Goal: Task Accomplishment & Management: Use online tool/utility

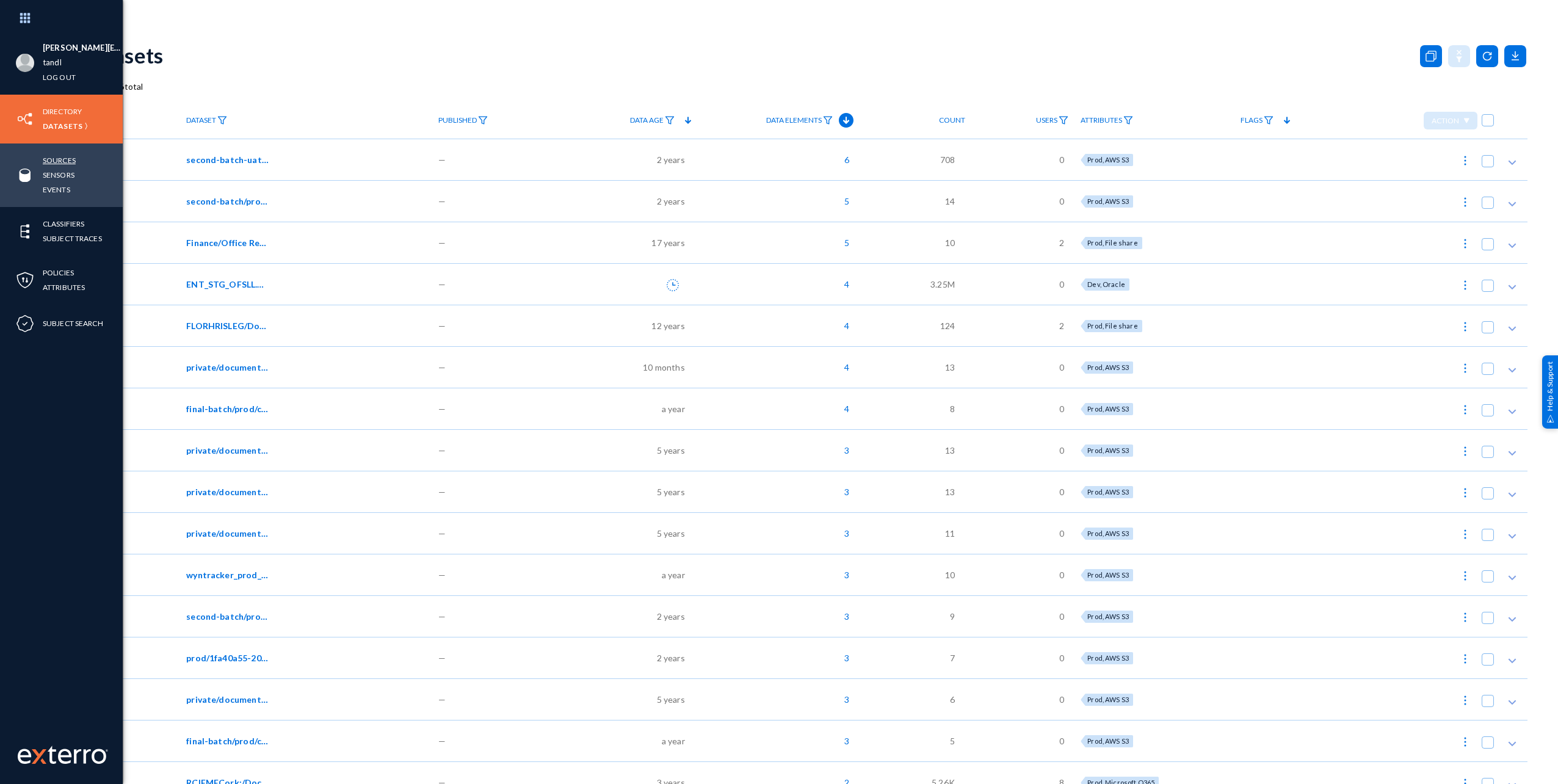
click at [57, 162] on link "Sources" at bounding box center [59, 160] width 33 height 14
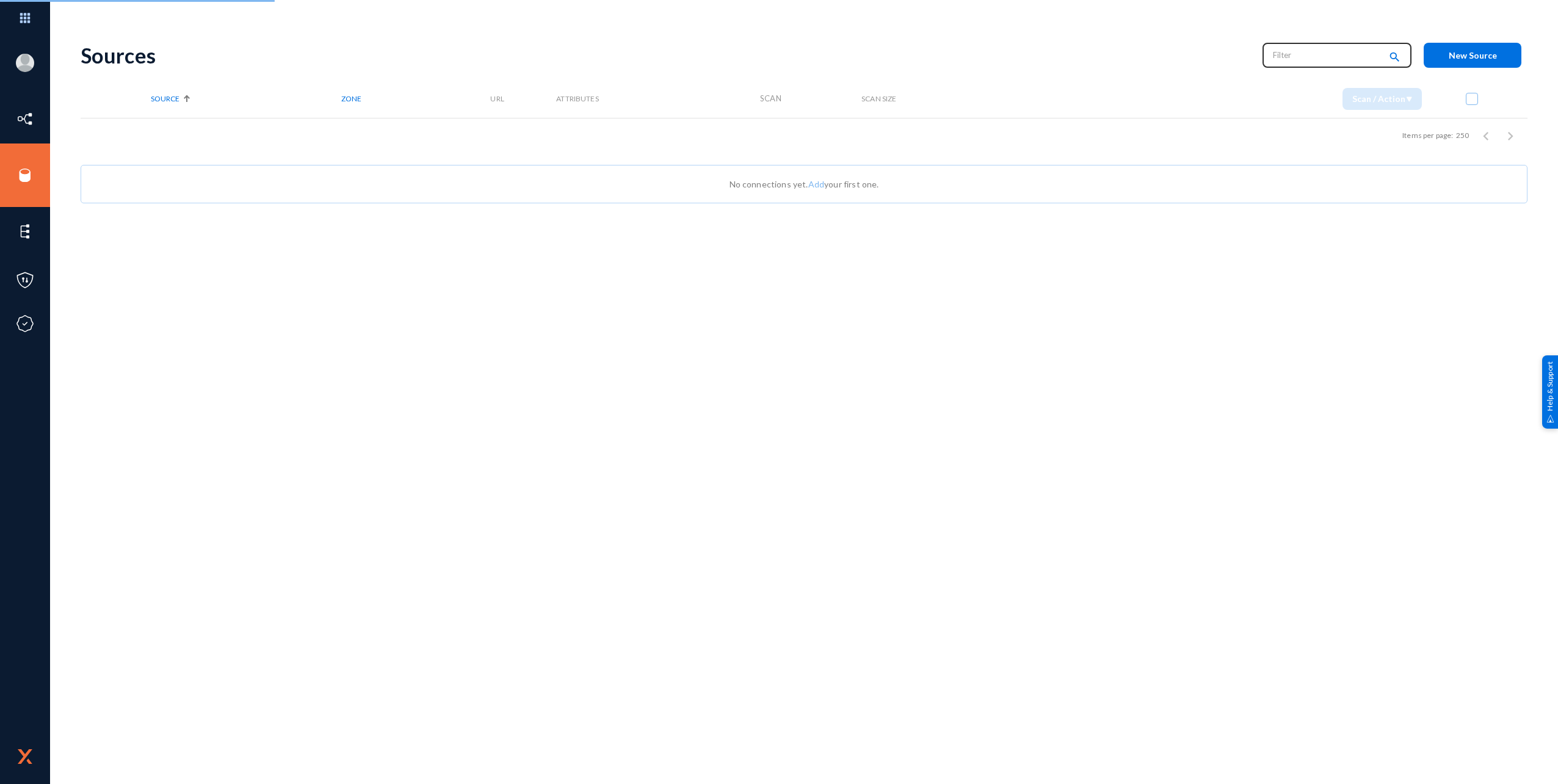
click at [1323, 53] on input "text" at bounding box center [1326, 54] width 108 height 18
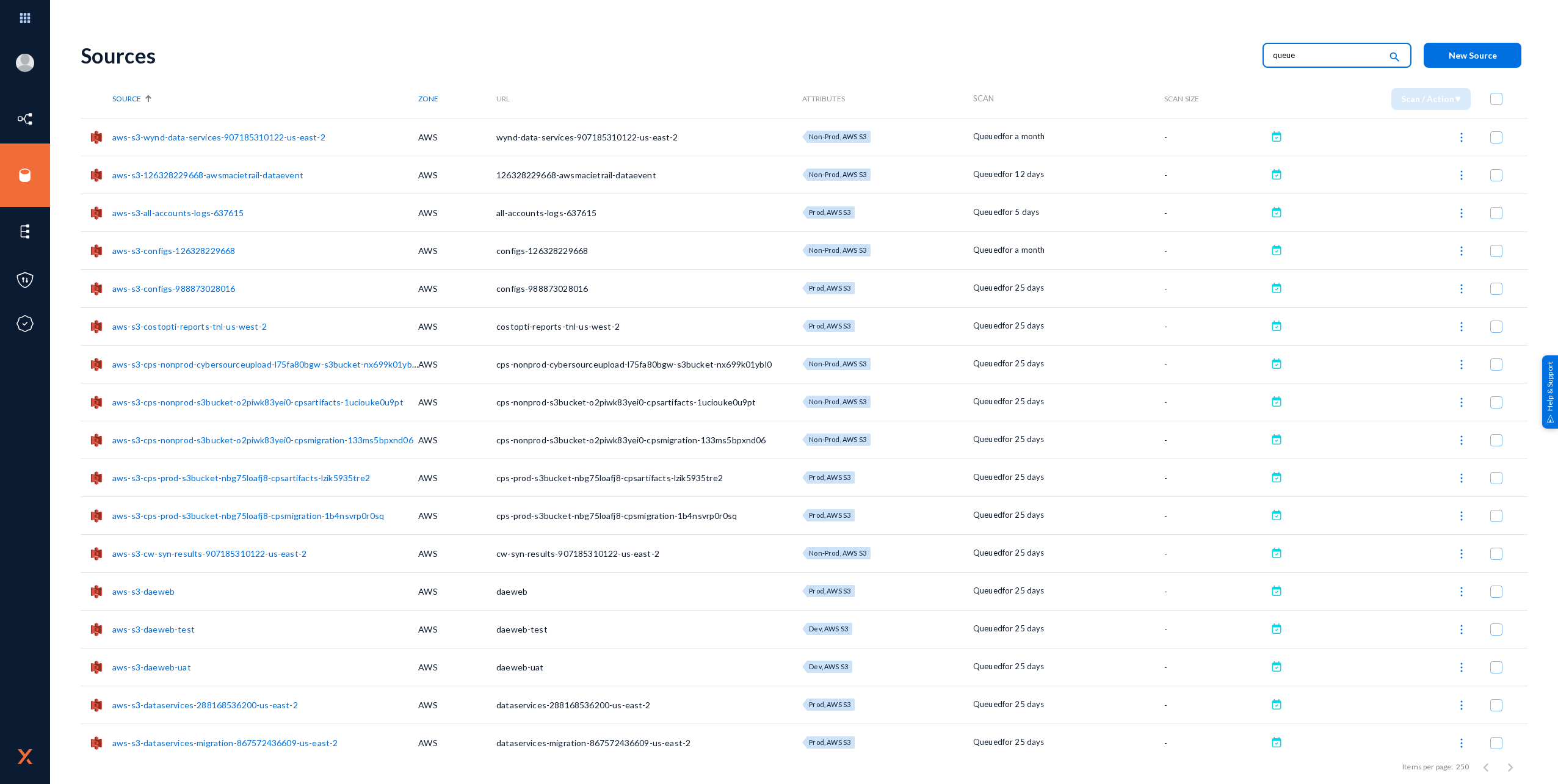
click at [1300, 50] on input "queue" at bounding box center [1326, 54] width 108 height 18
type input "Failed"
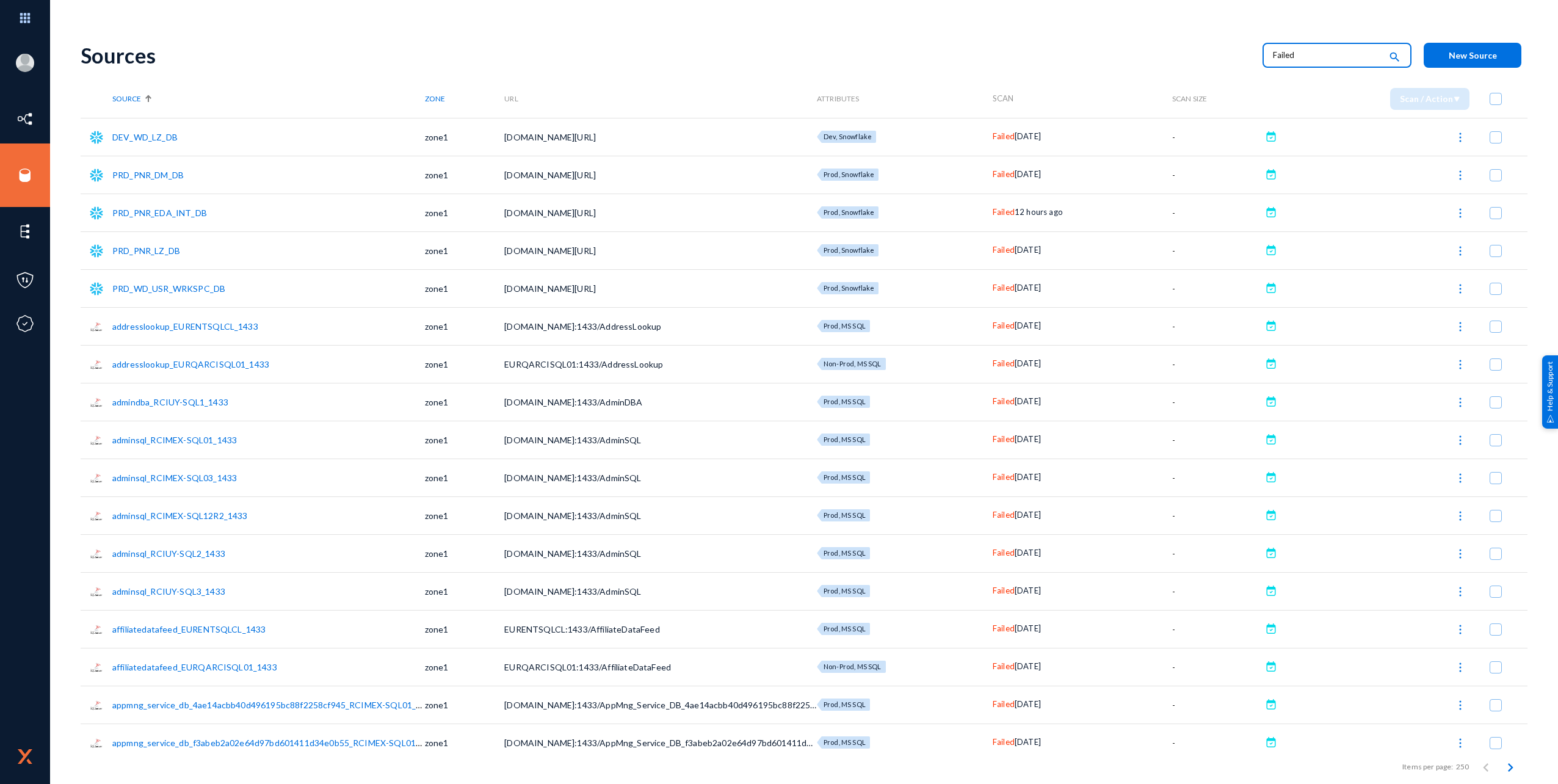
click at [993, 213] on span "Failed" at bounding box center [1004, 212] width 22 height 9
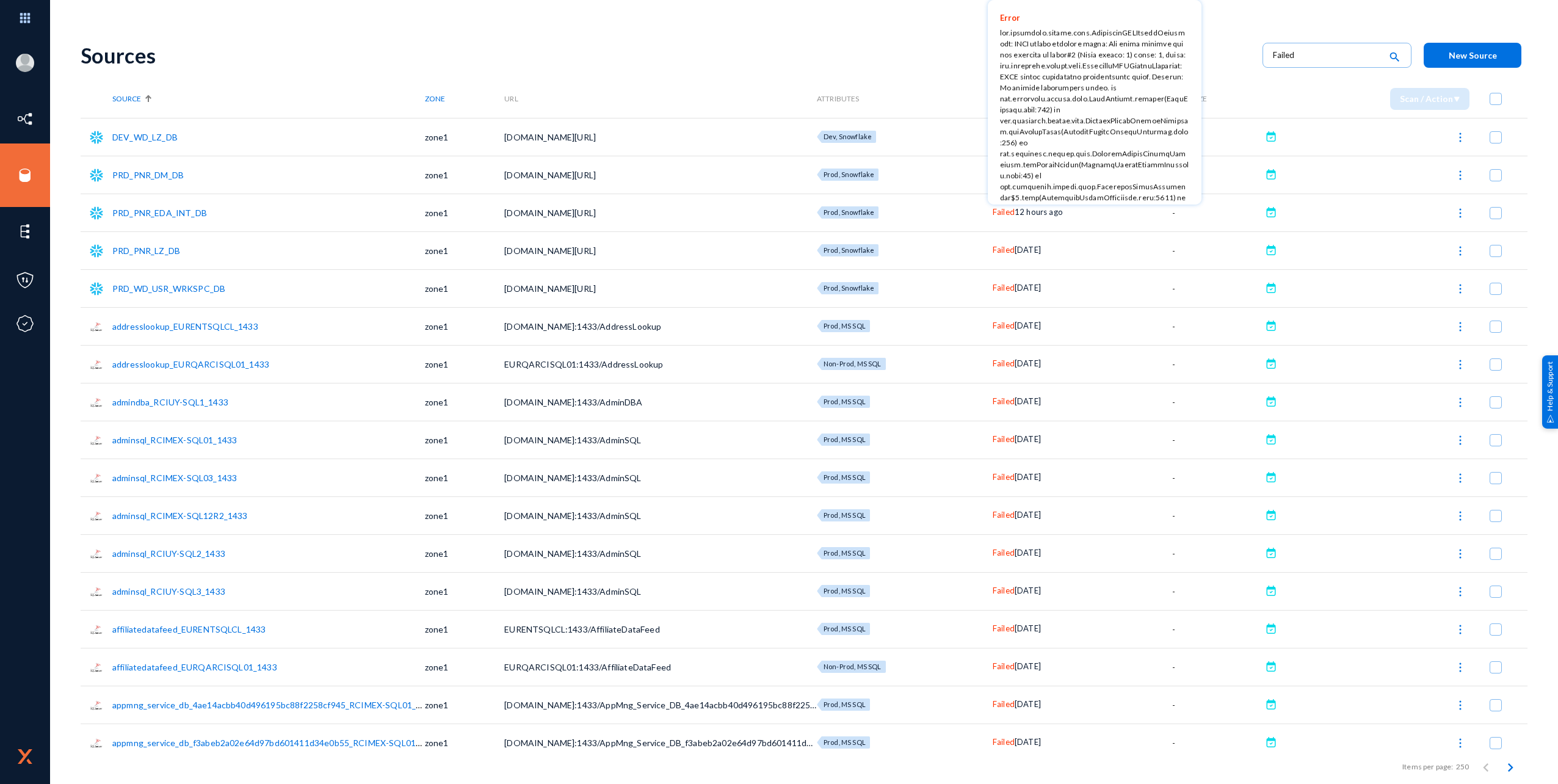
click at [1461, 217] on div at bounding box center [779, 392] width 1558 height 784
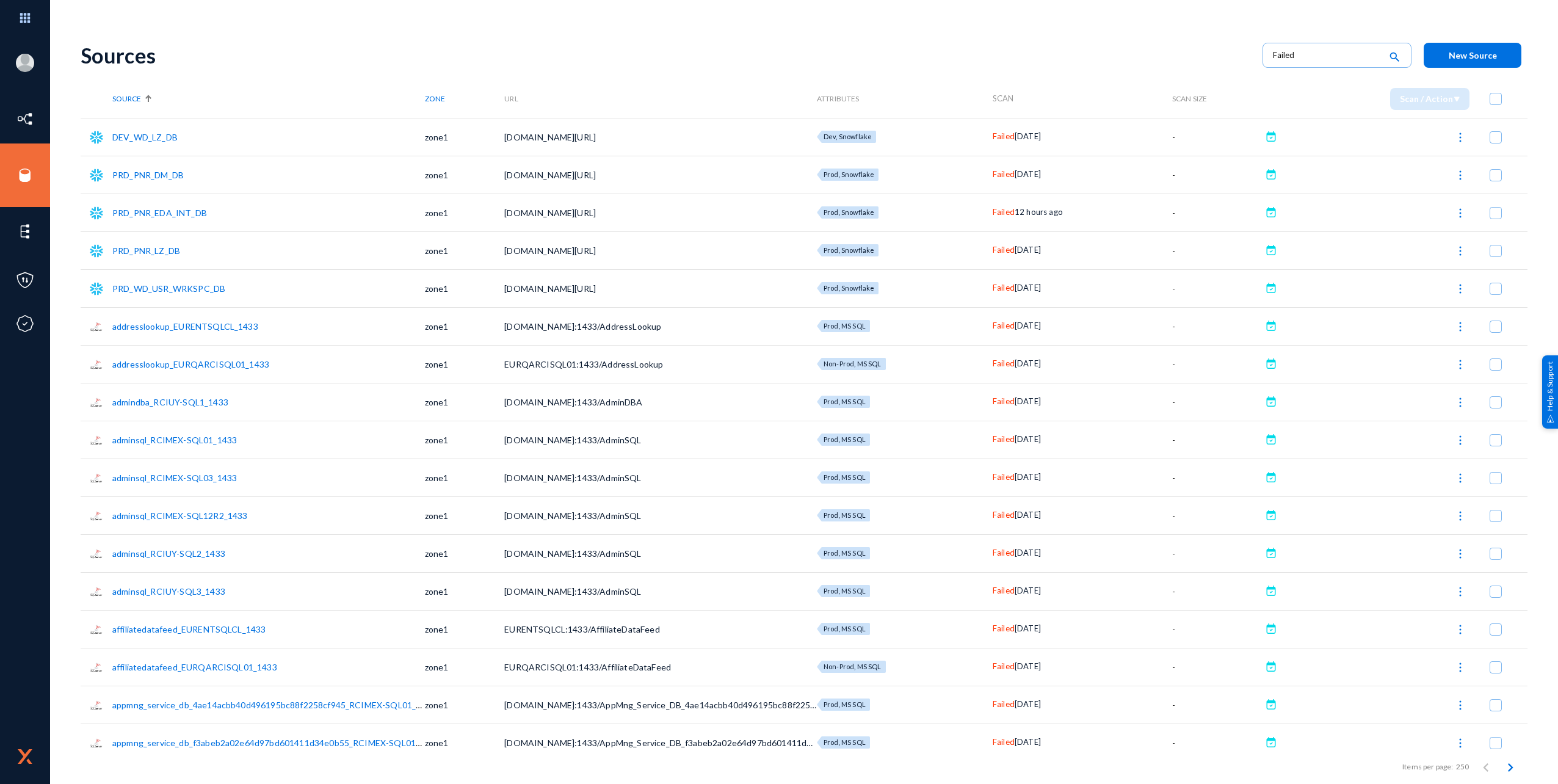
click at [1457, 216] on img at bounding box center [1461, 213] width 13 height 13
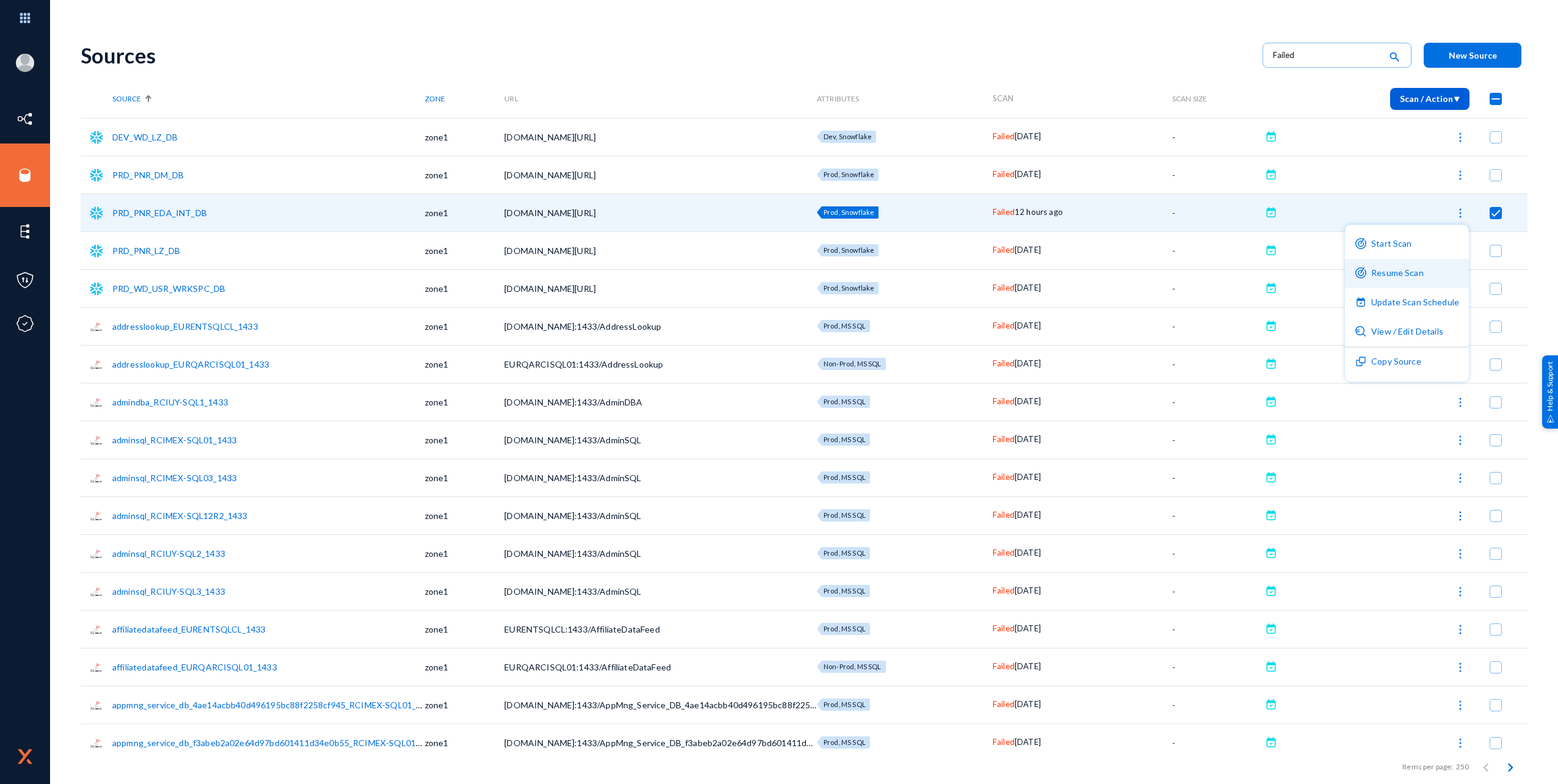
click at [1423, 264] on button "Resume Scan" at bounding box center [1407, 273] width 124 height 29
checkbox input "false"
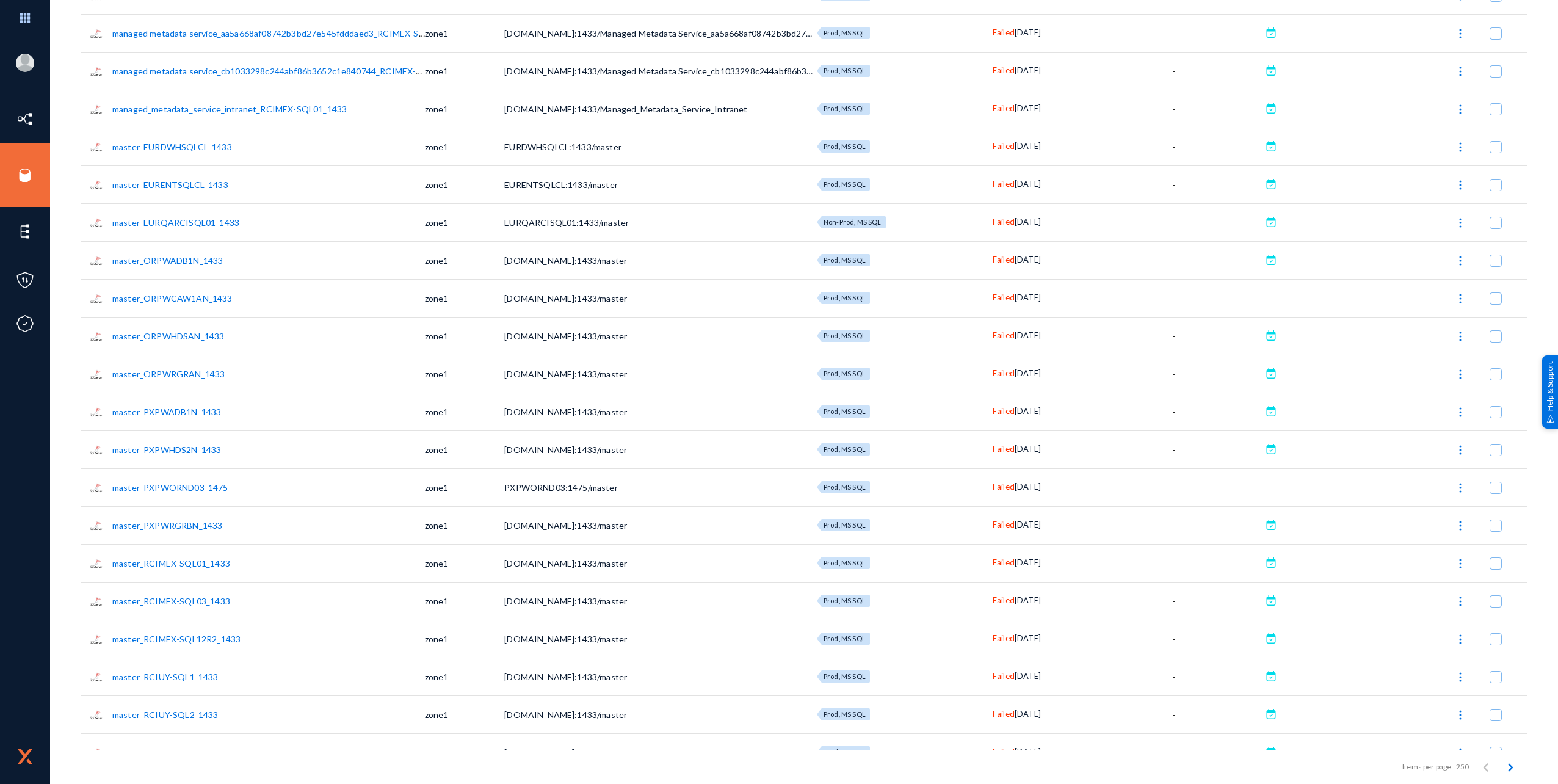
scroll to position [3663, 0]
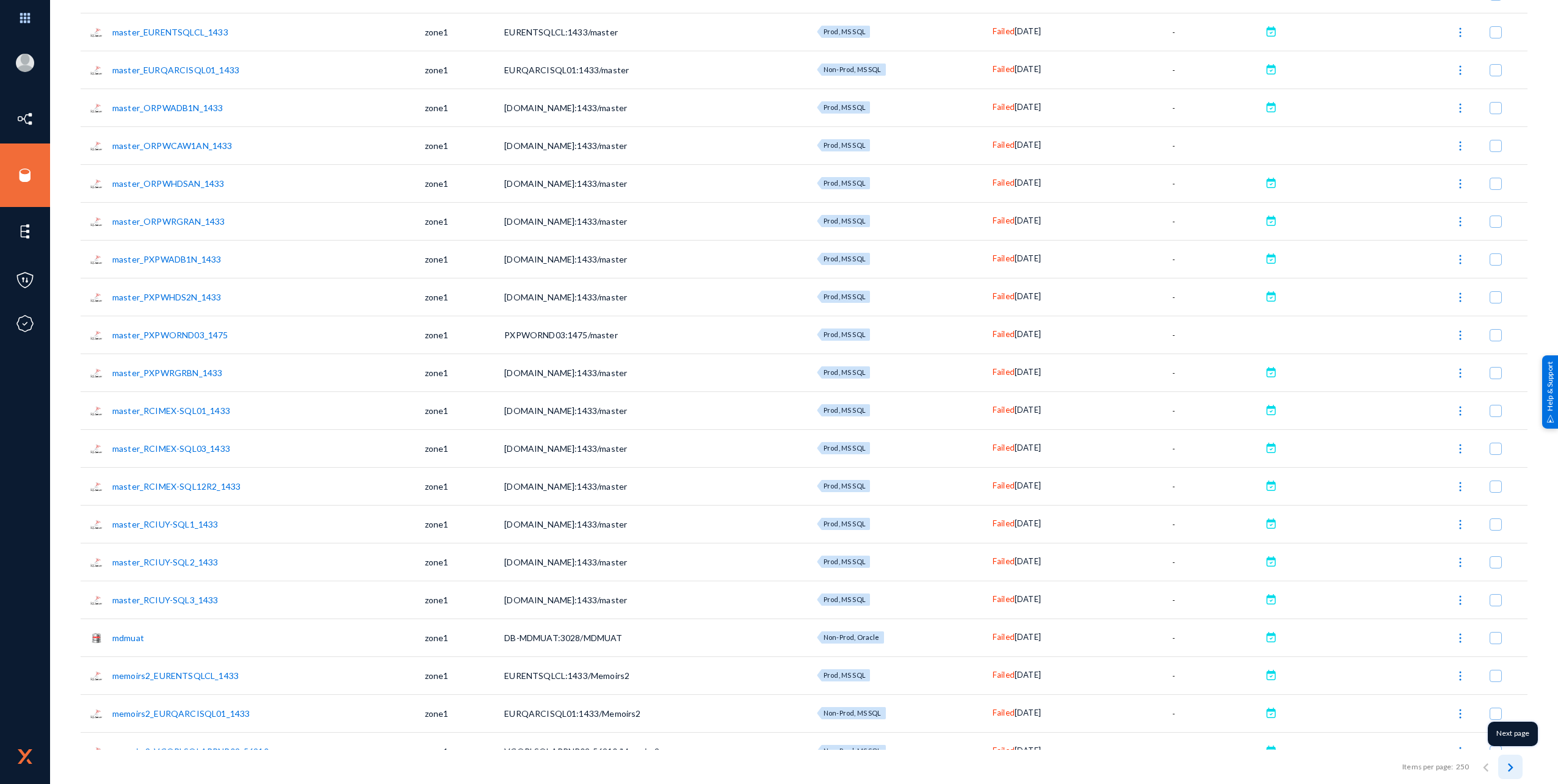
click at [1506, 763] on icon "Next page" at bounding box center [1510, 768] width 17 height 17
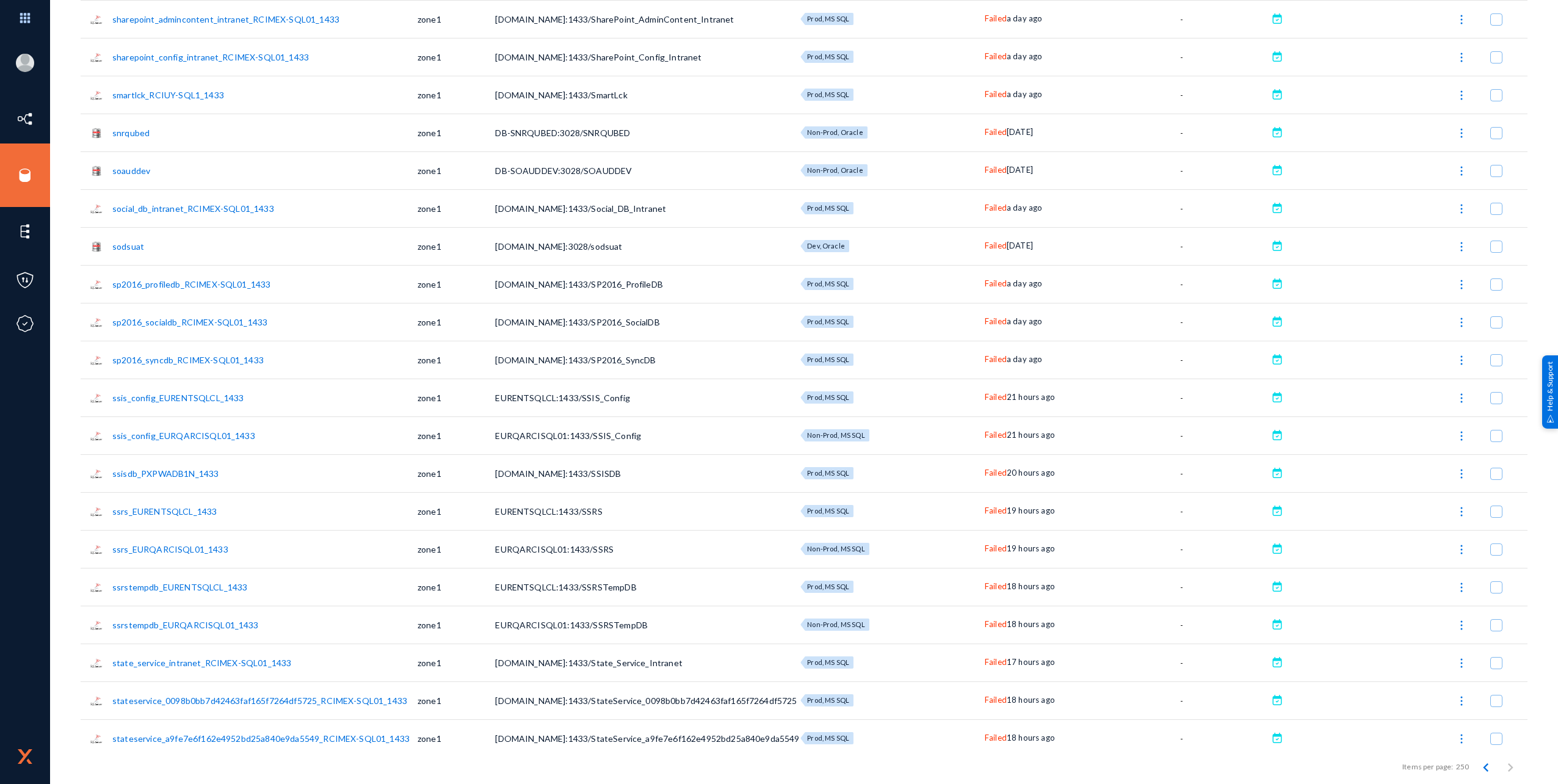
scroll to position [0, 0]
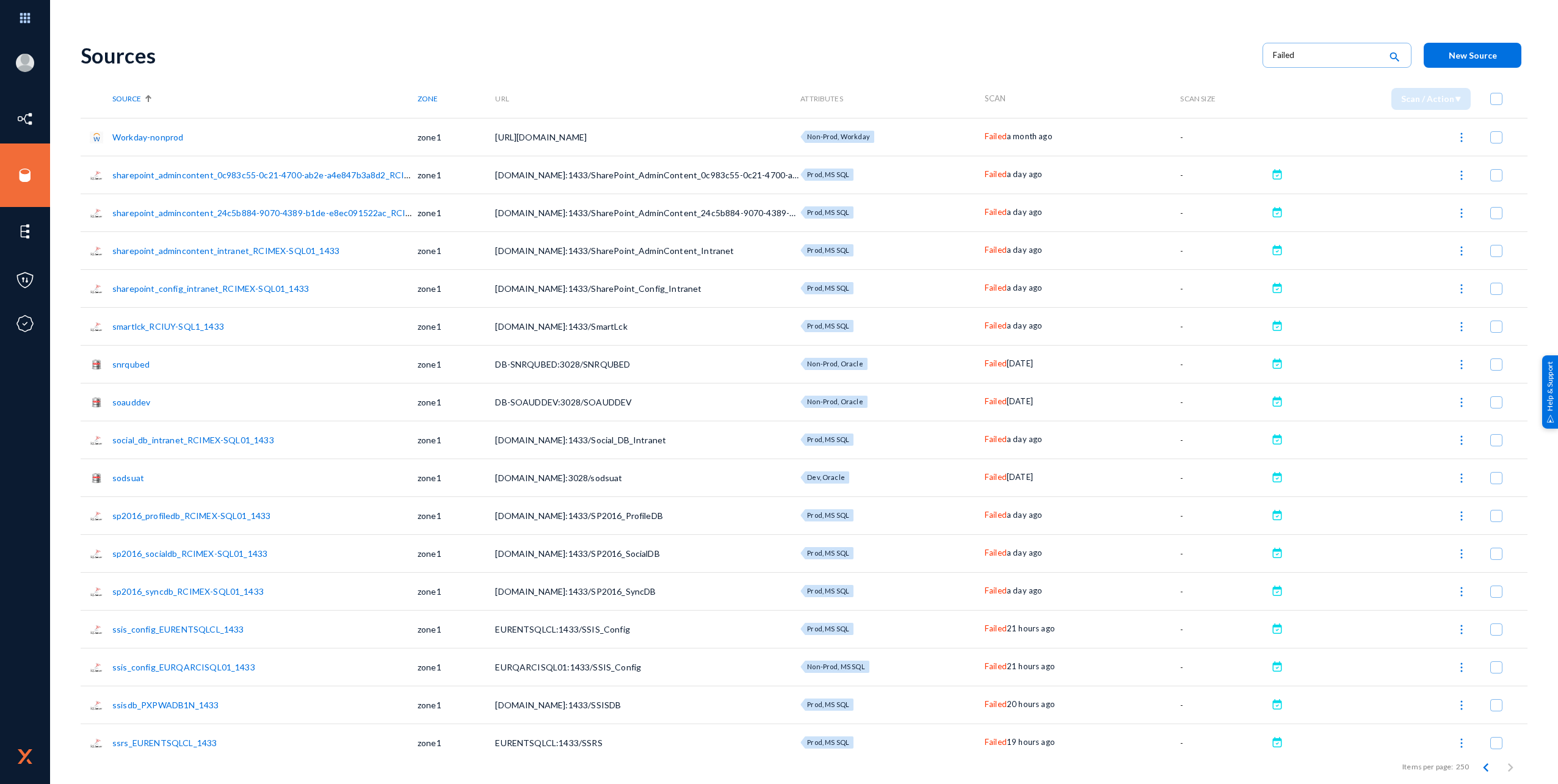
click at [1490, 100] on span at bounding box center [1497, 99] width 13 height 13
click at [1496, 104] on input "checkbox" at bounding box center [1497, 105] width 2 height 2
checkbox input "true"
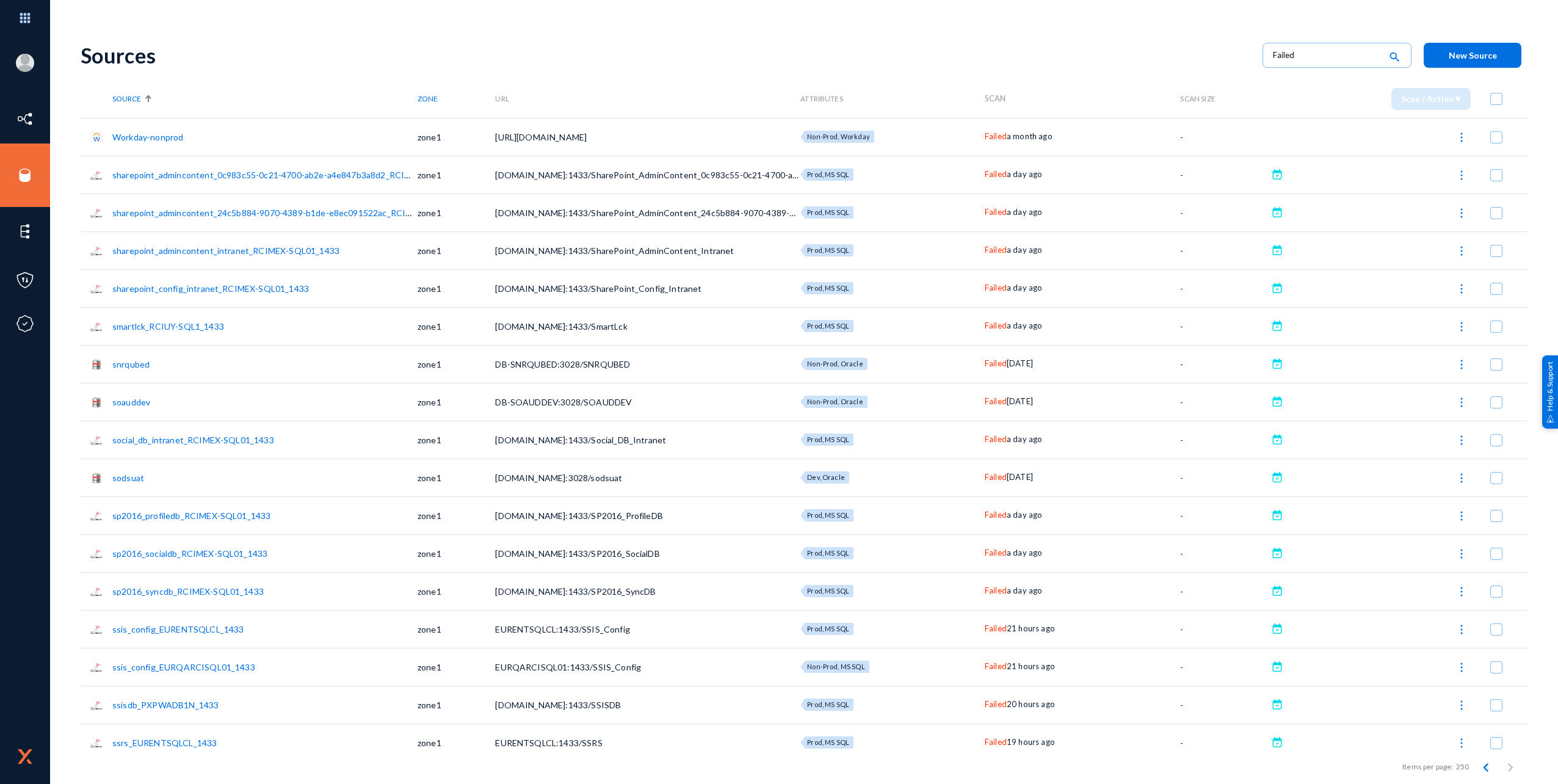
checkbox input "true"
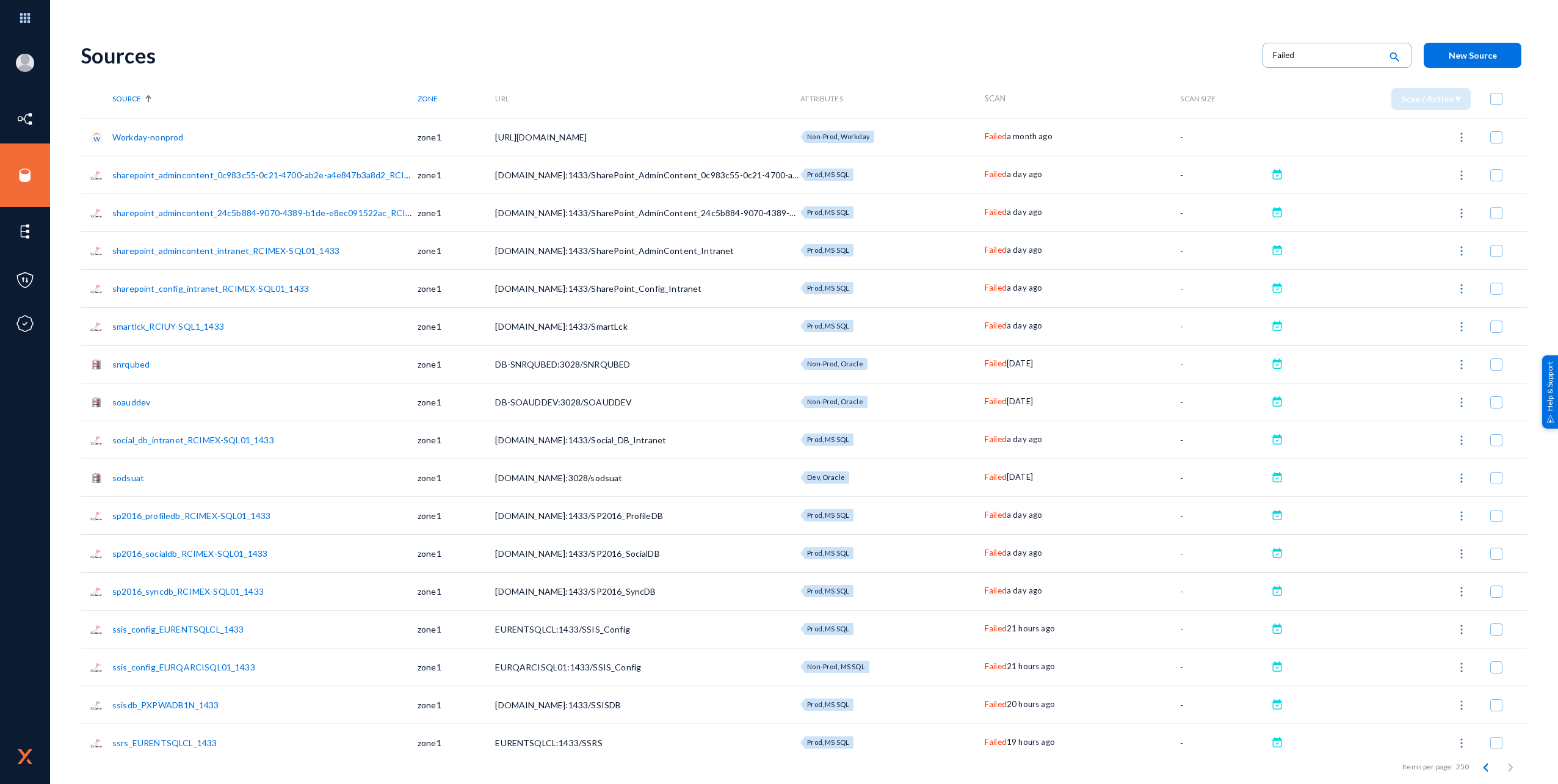
checkbox input "true"
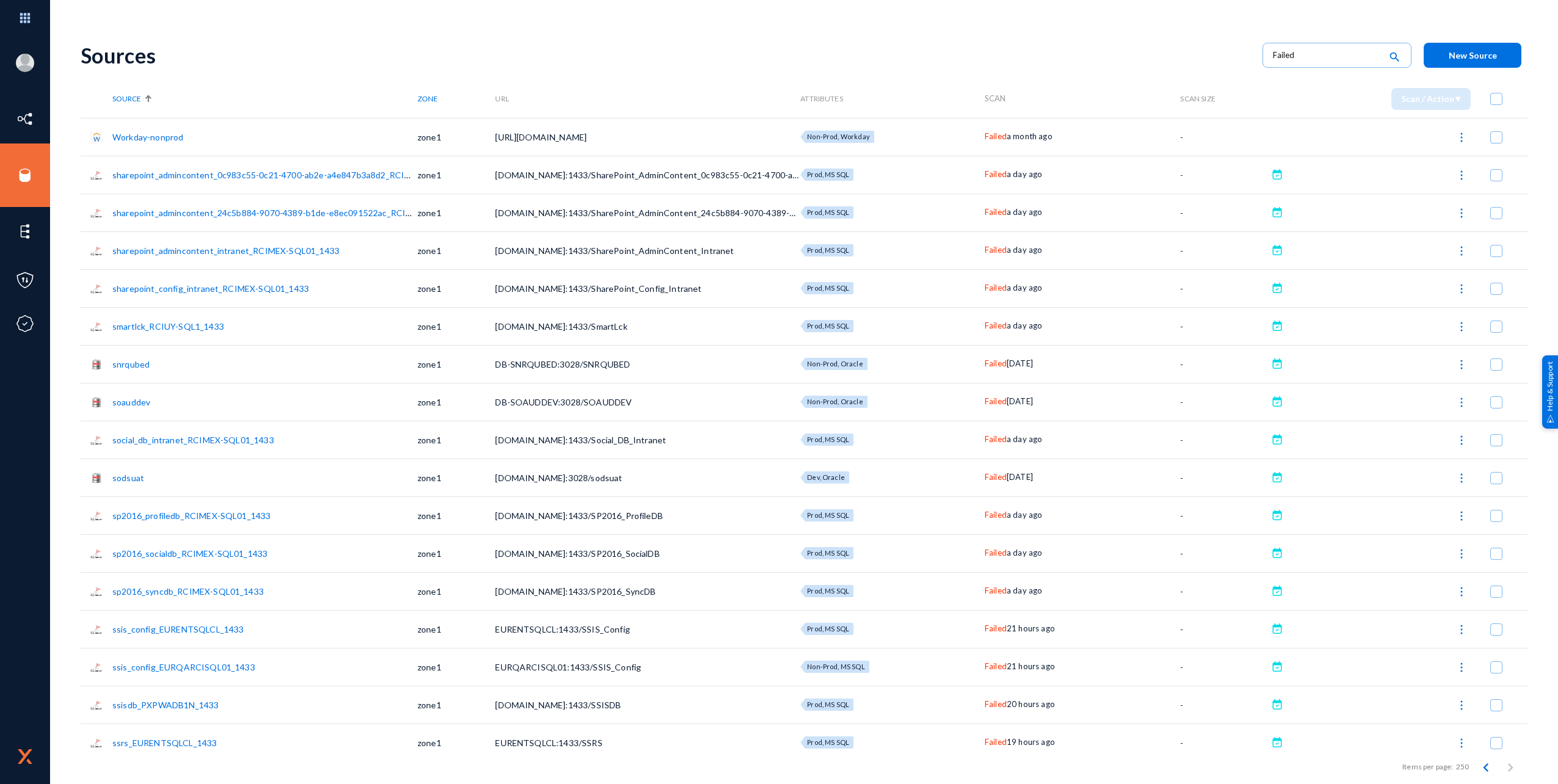
checkbox input "true"
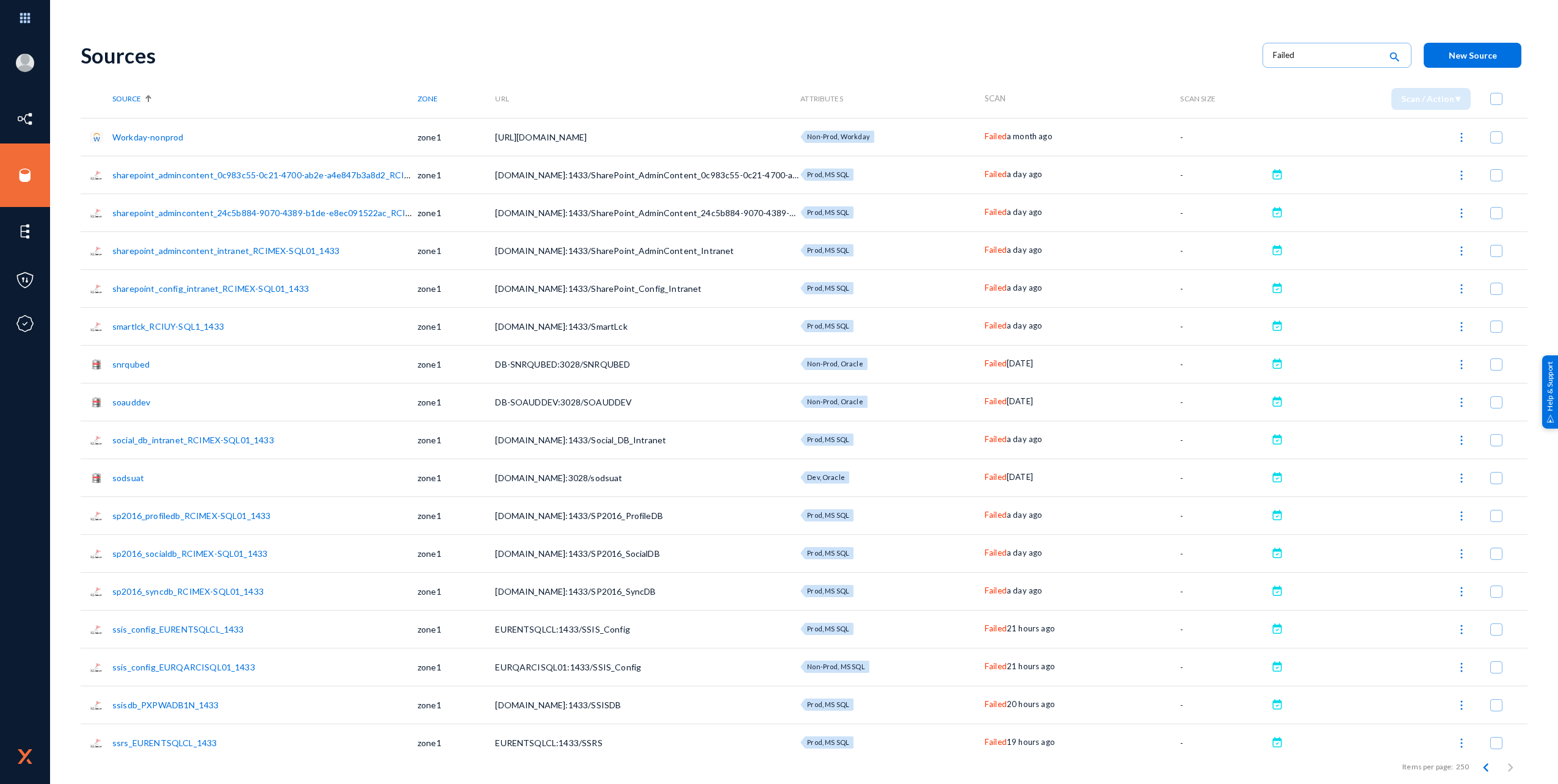
checkbox input "true"
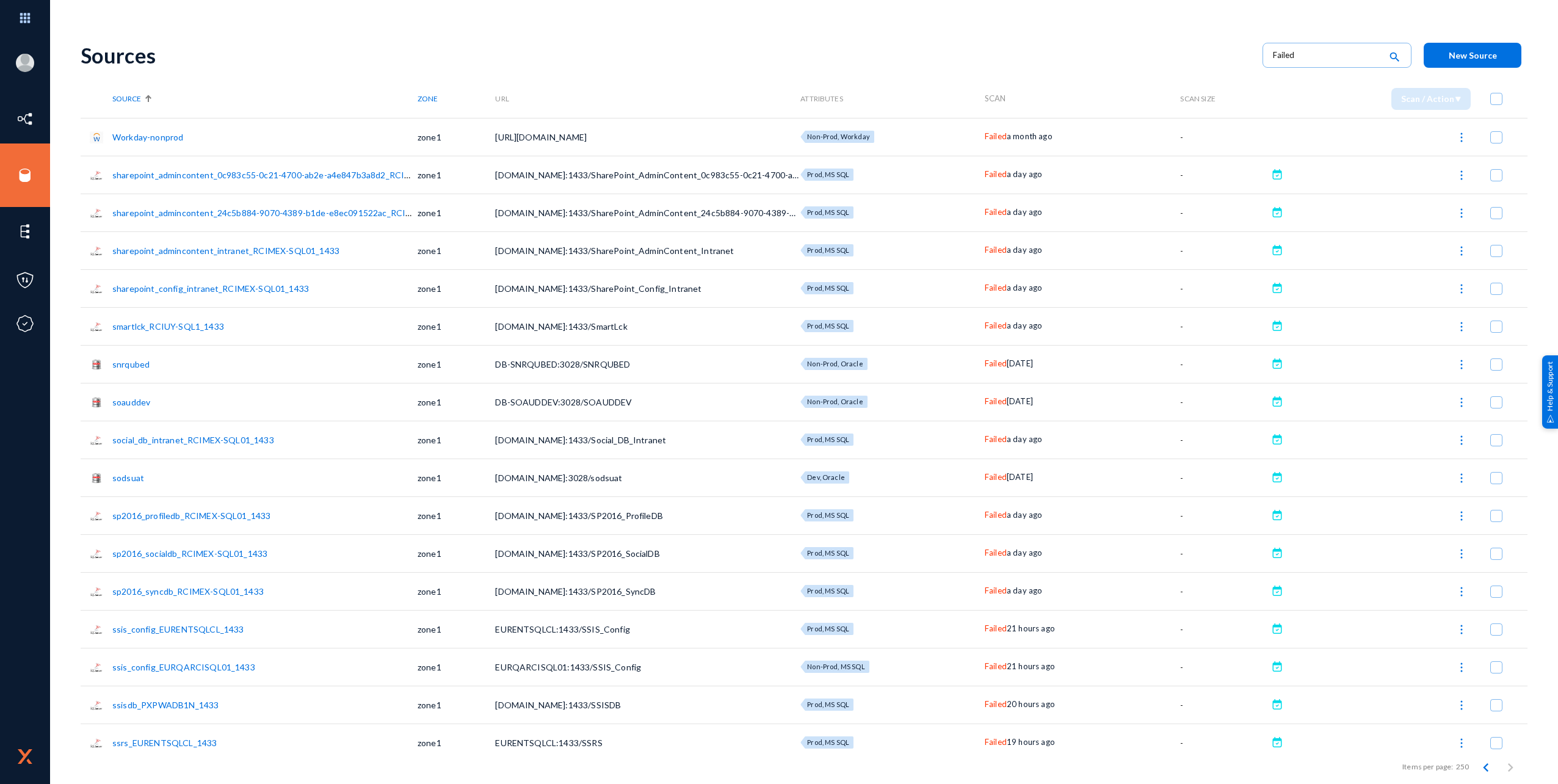
checkbox input "true"
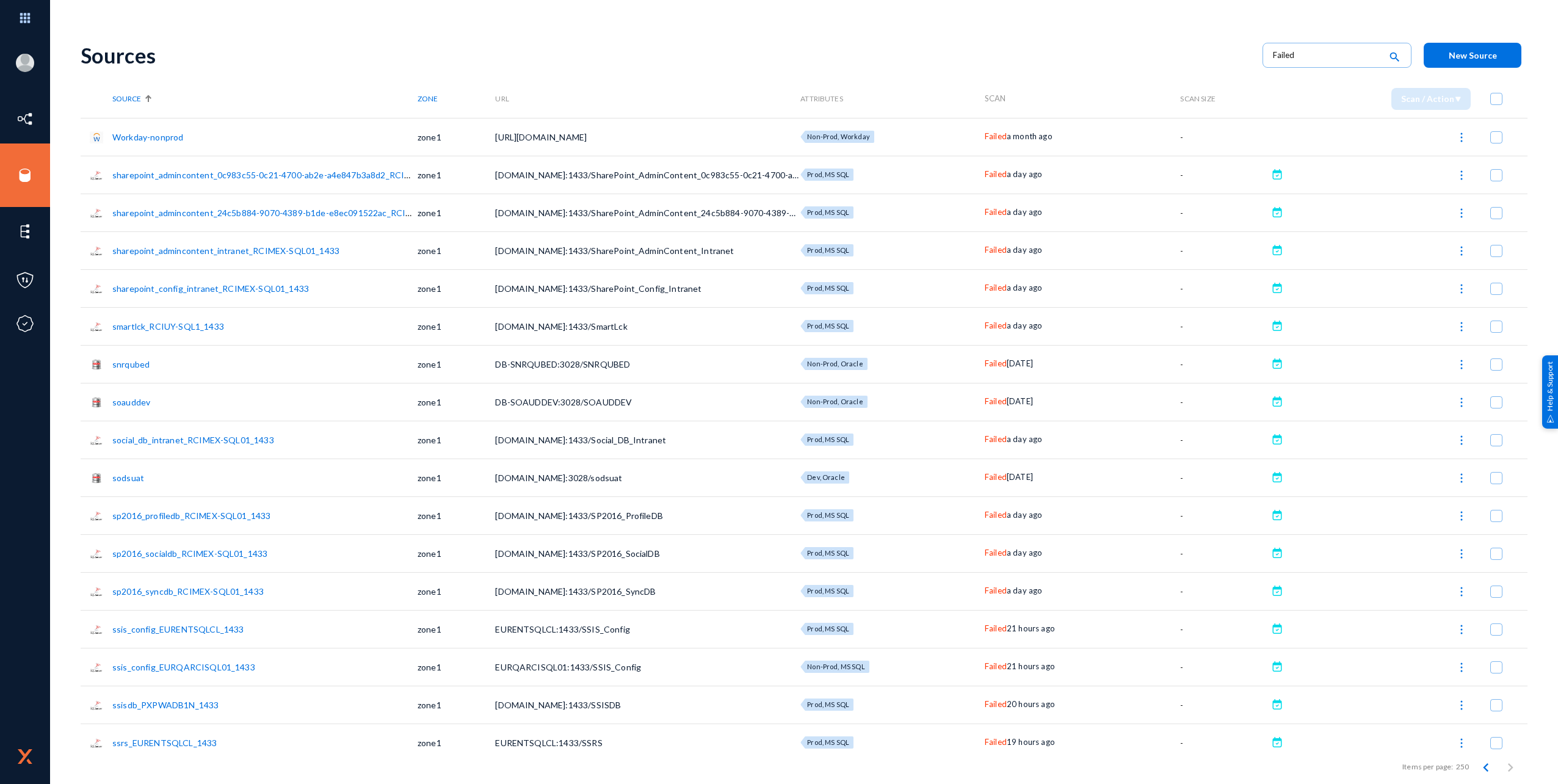
checkbox input "true"
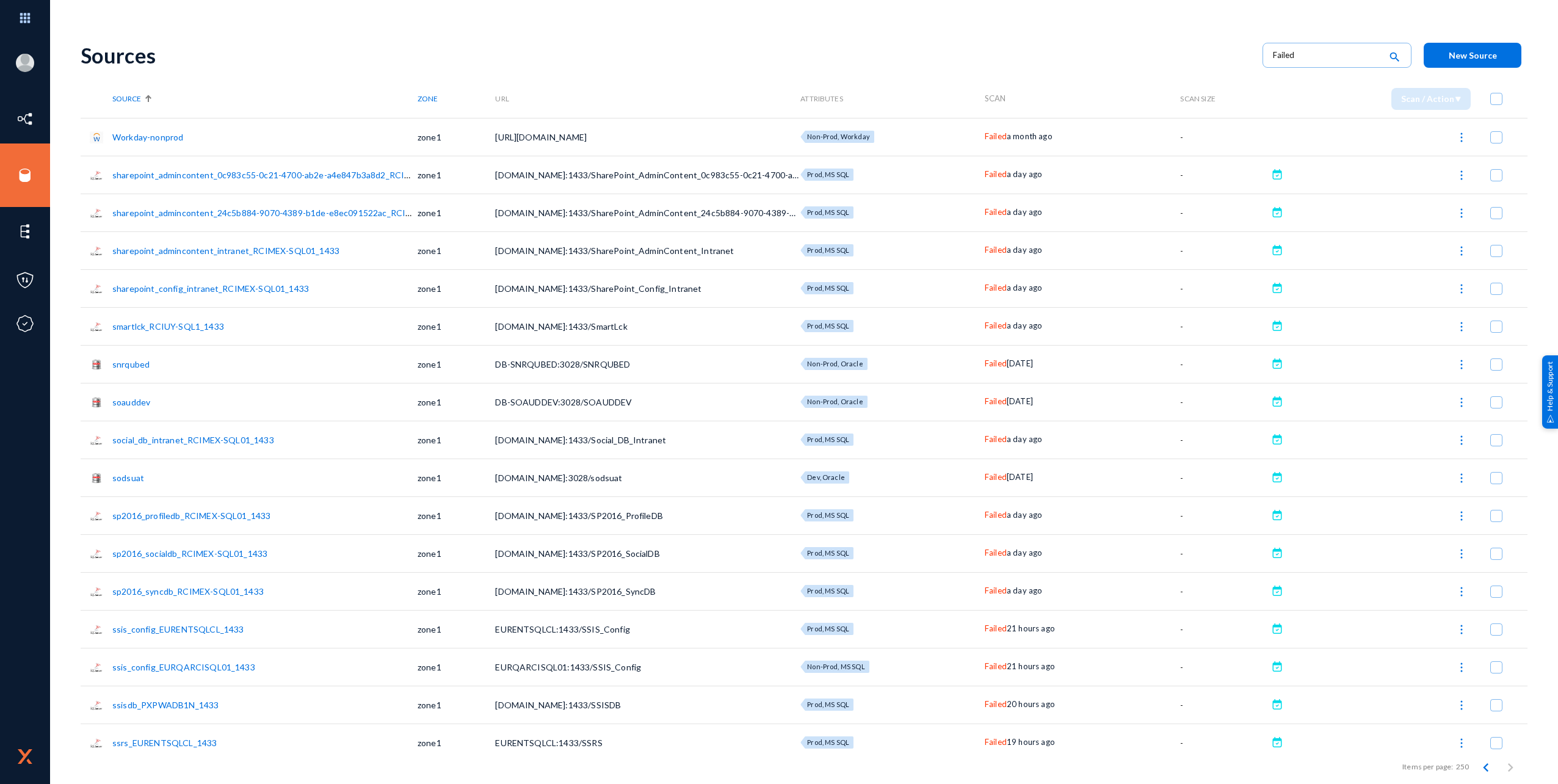
checkbox input "true"
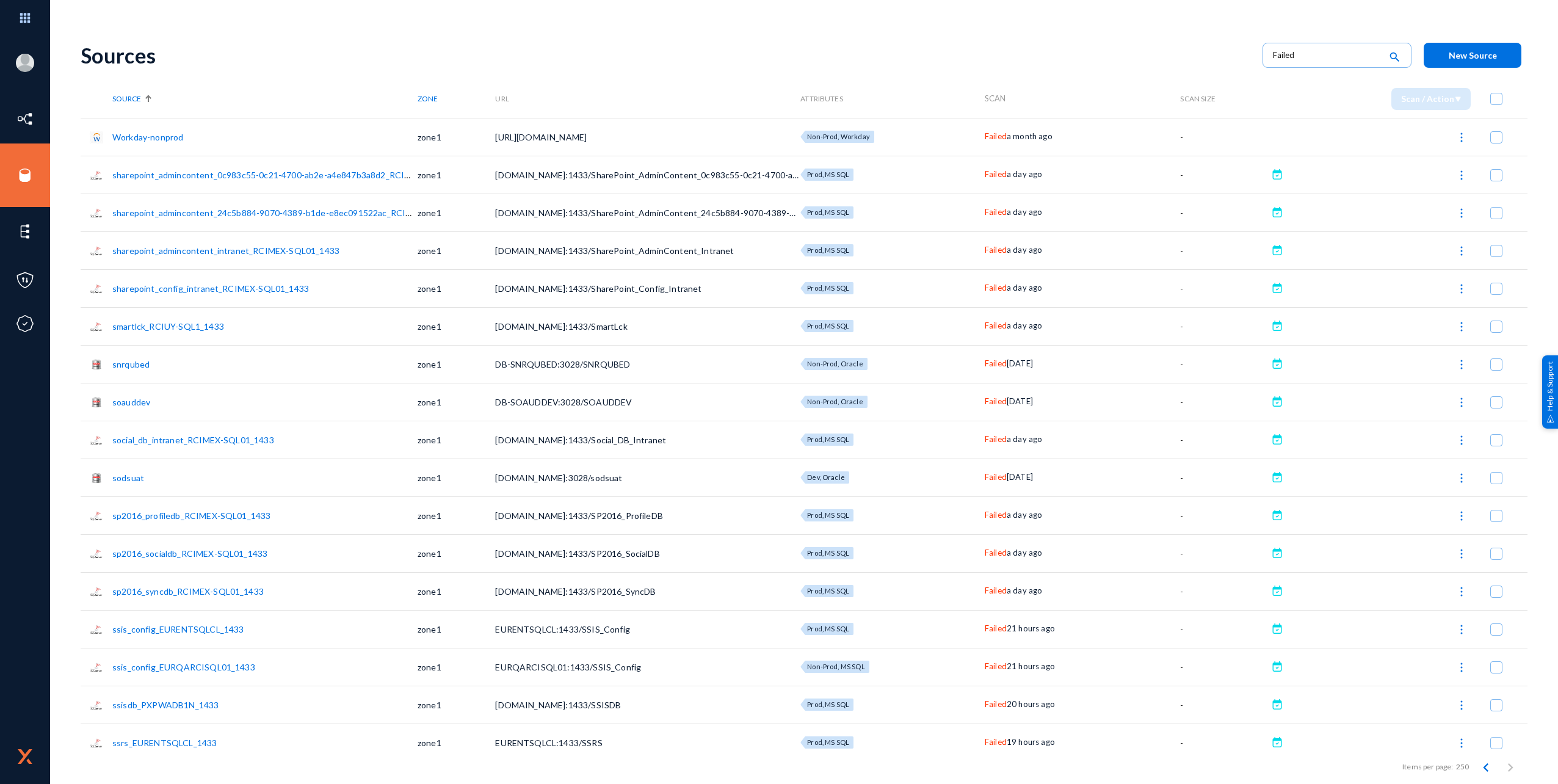
checkbox input "true"
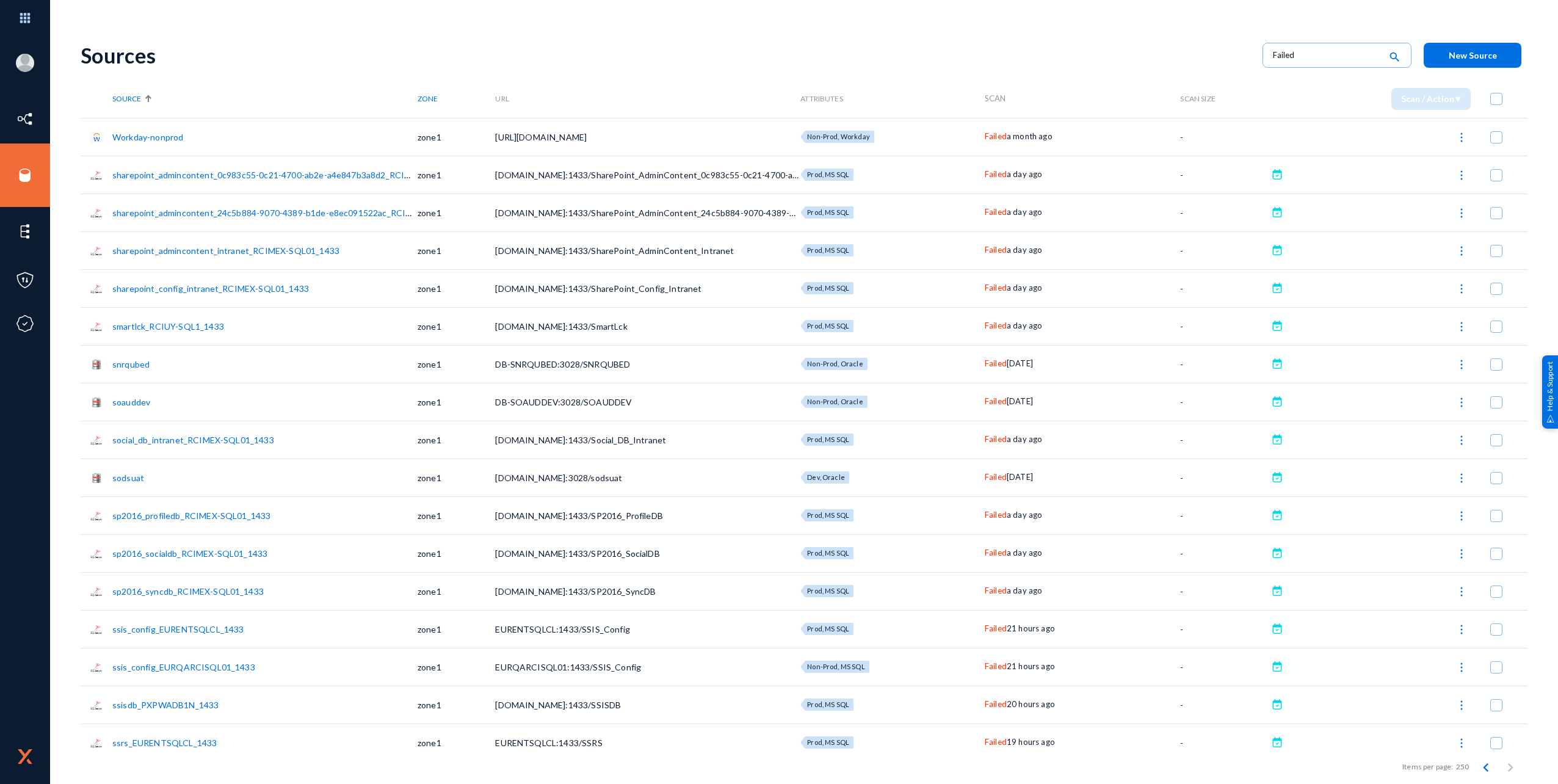
checkbox input "true"
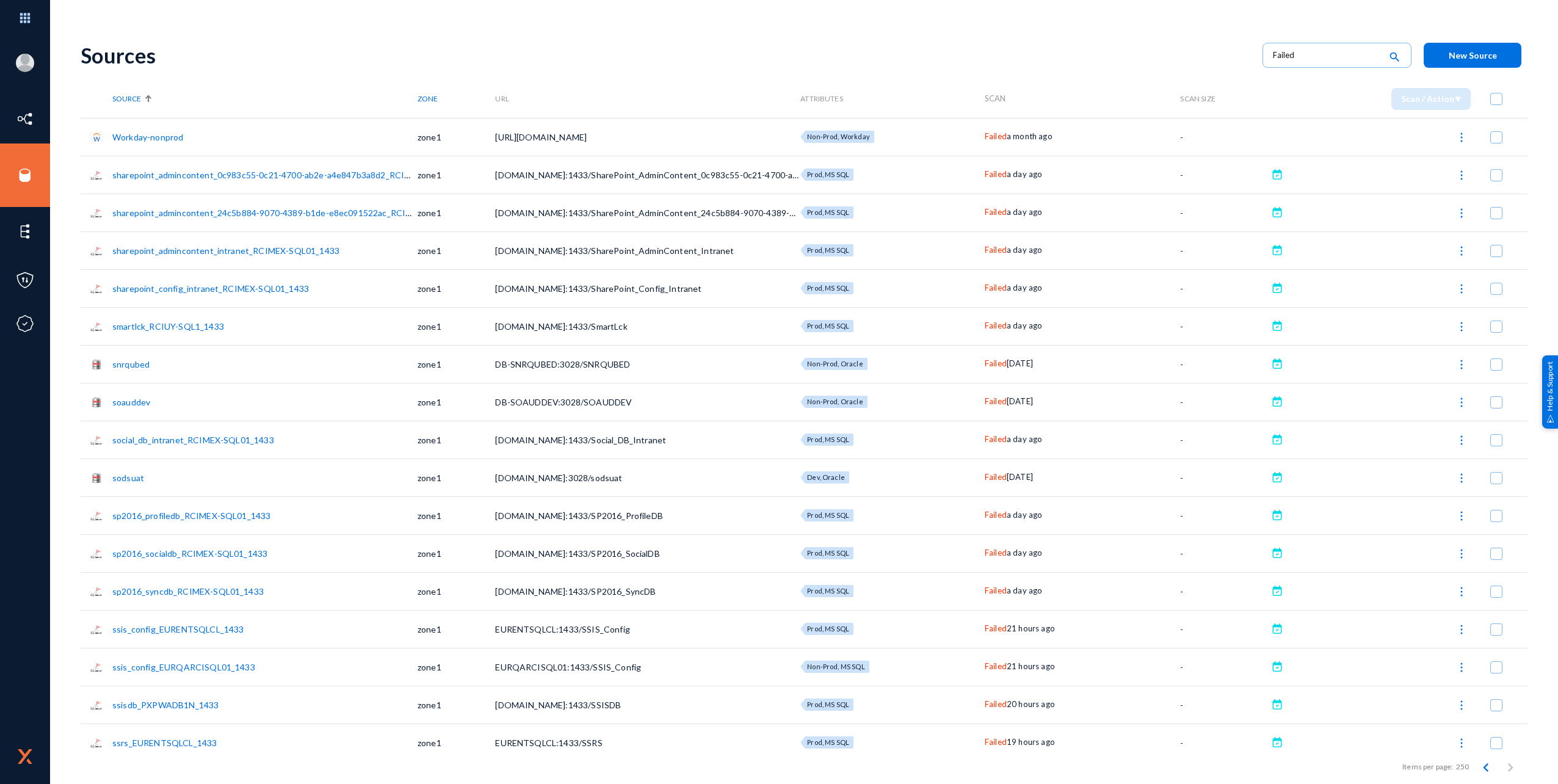
checkbox input "true"
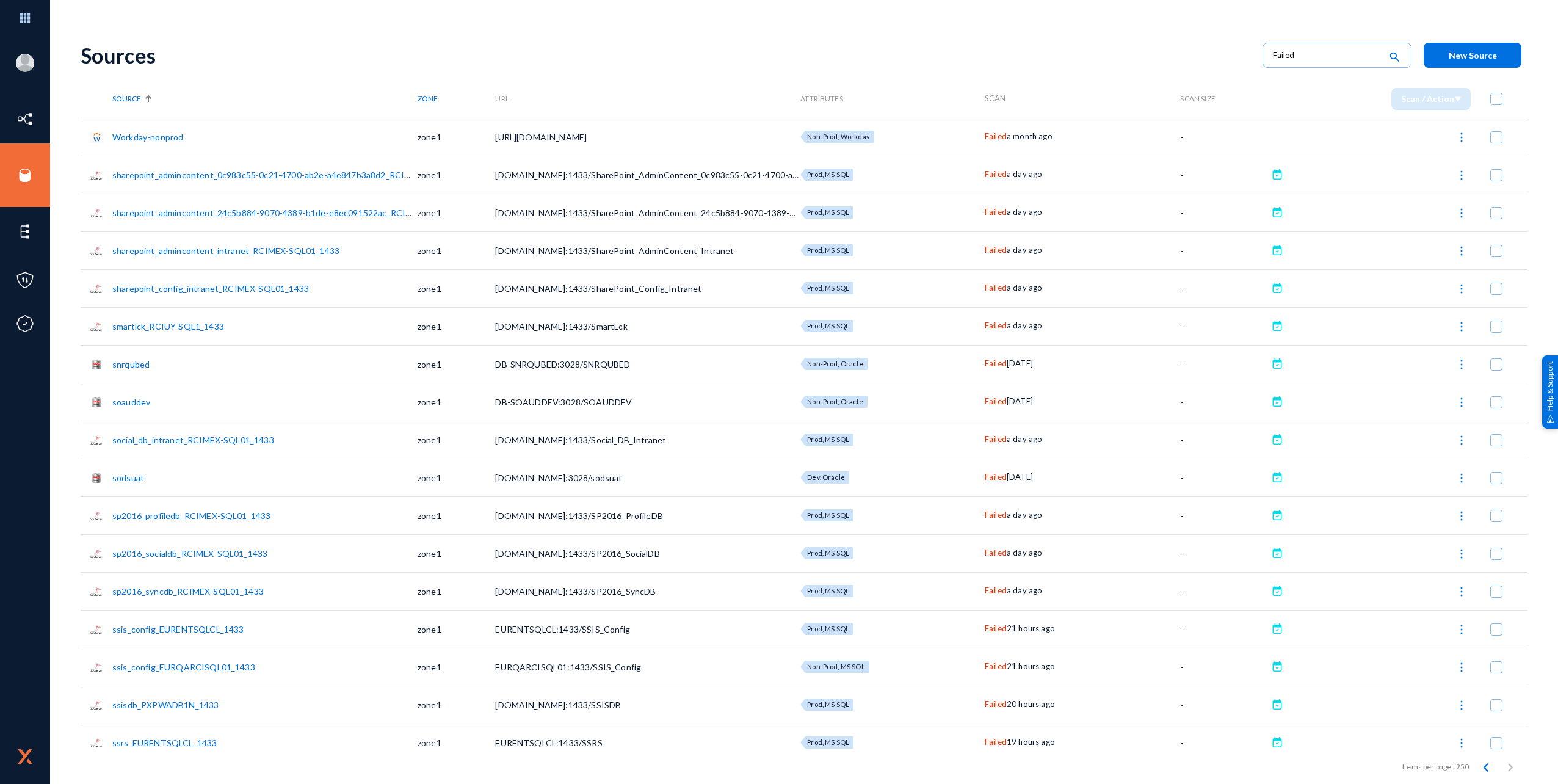
checkbox input "true"
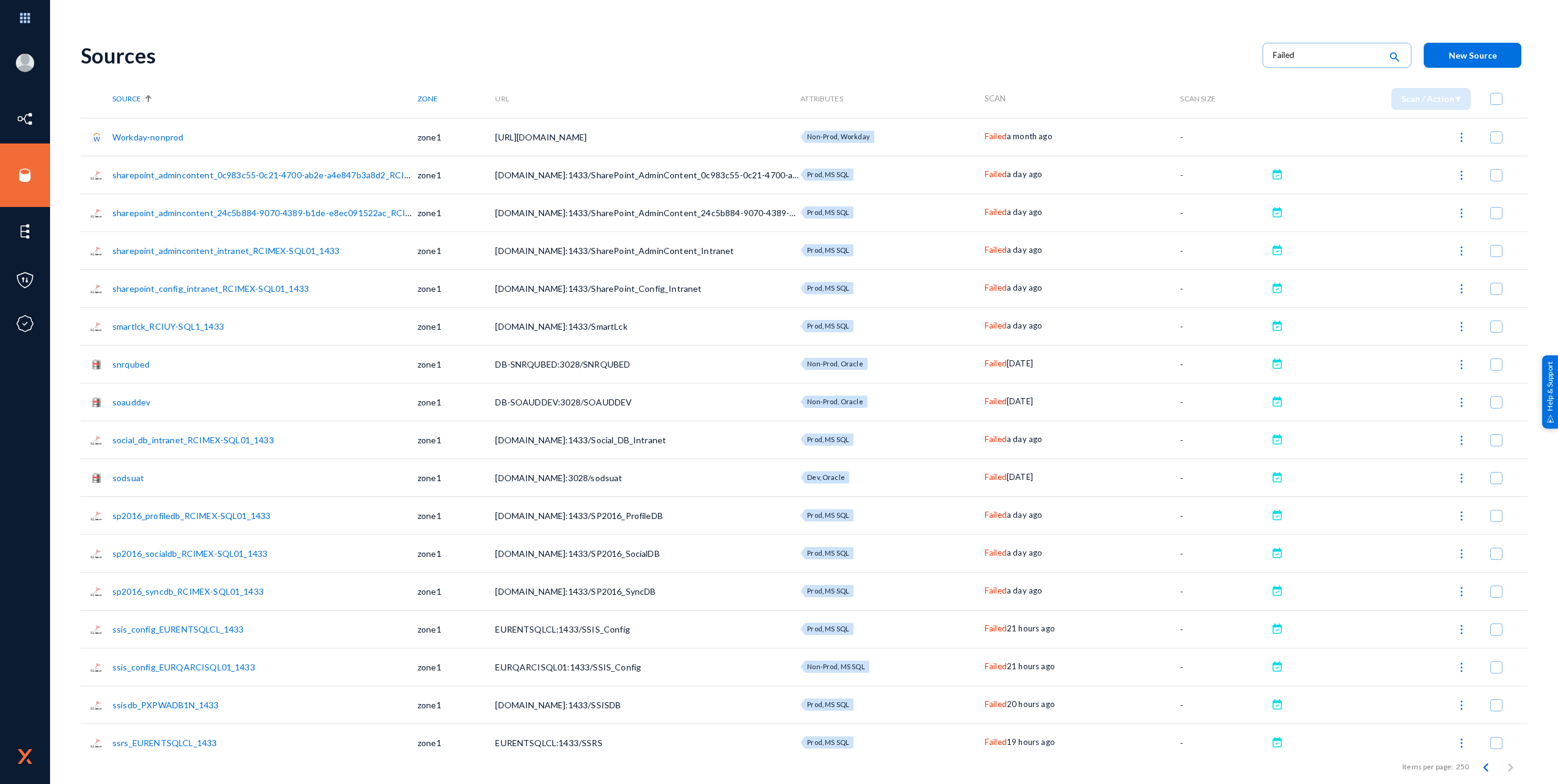
checkbox input "true"
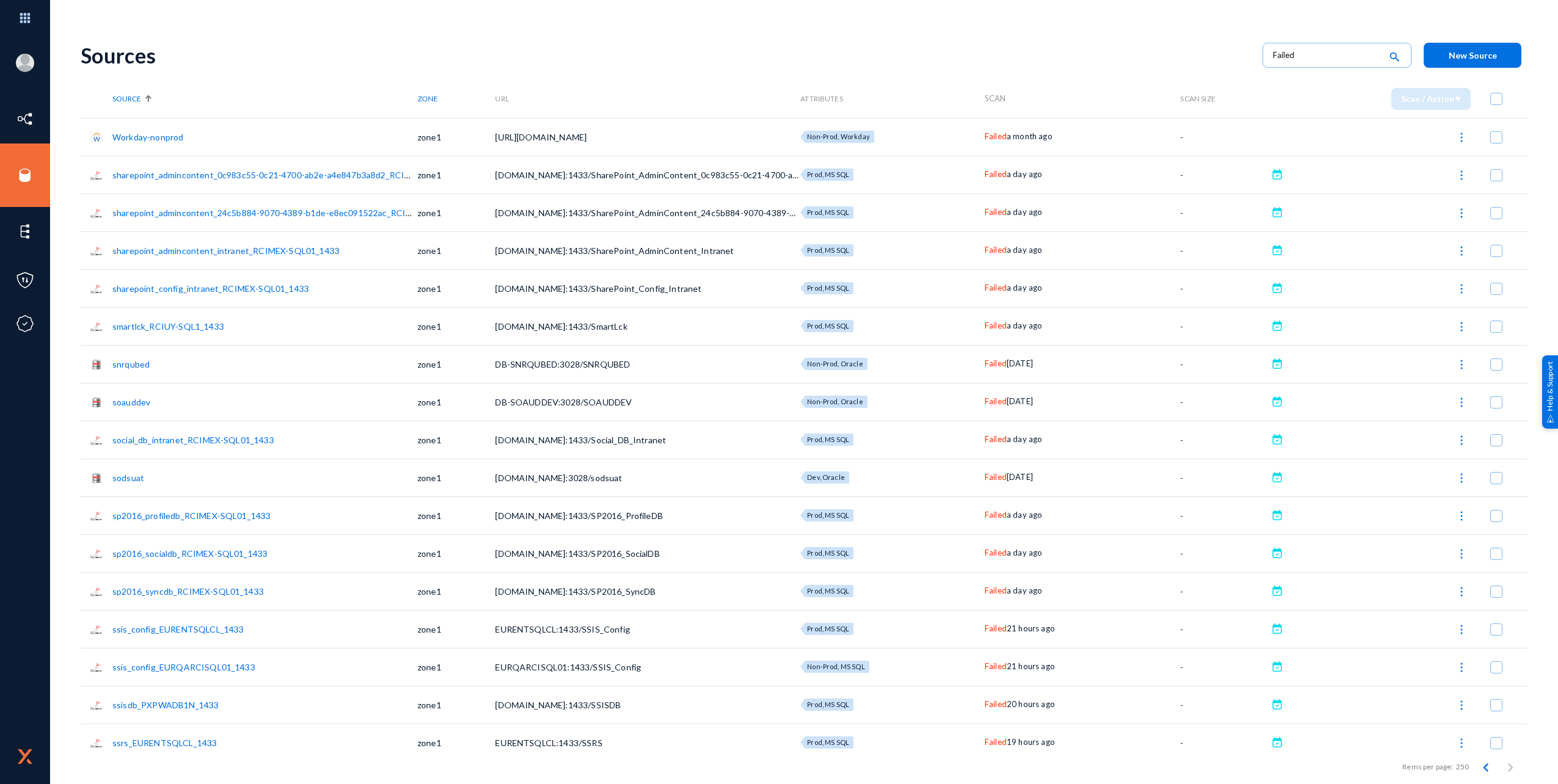
checkbox input "true"
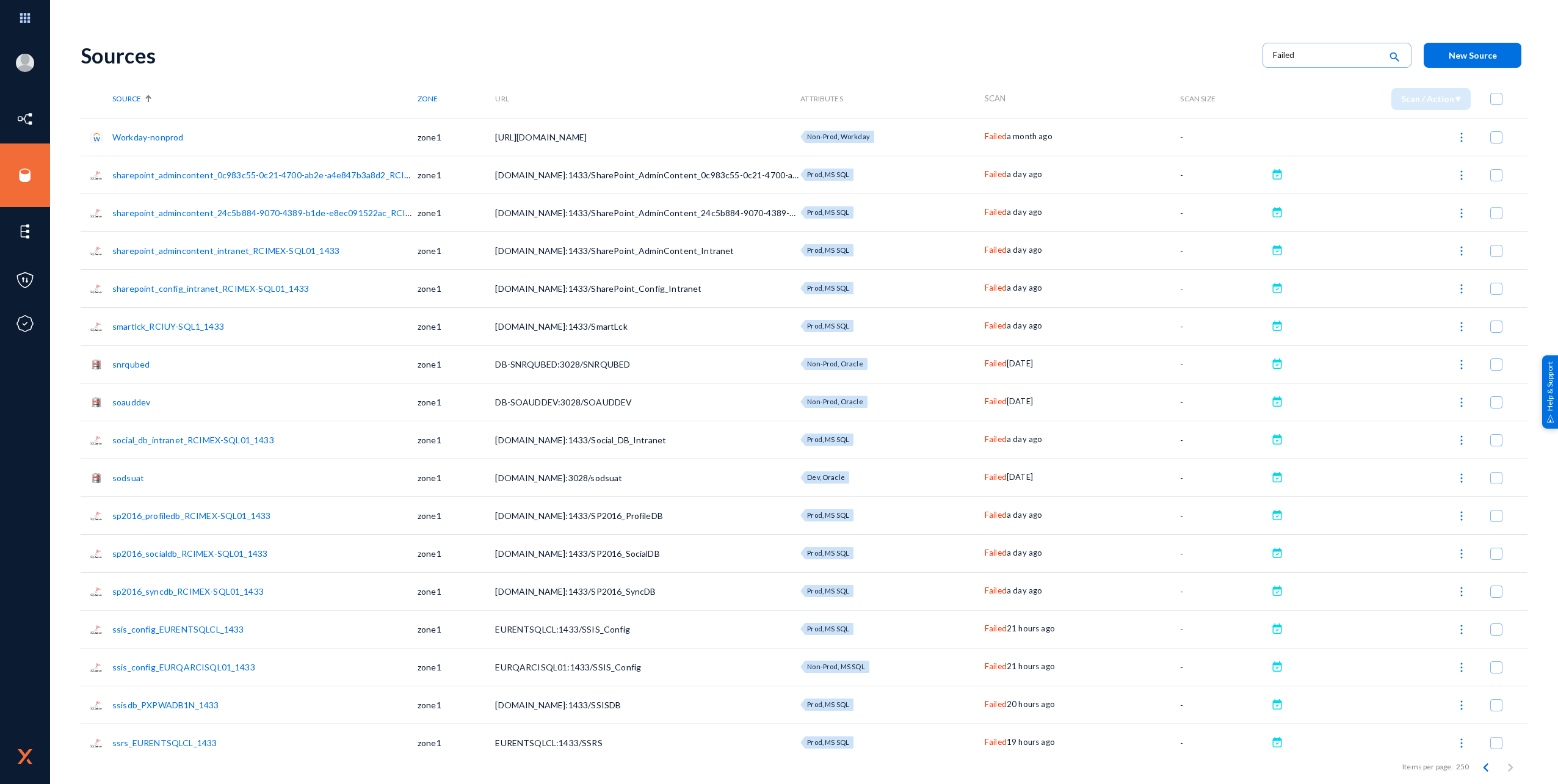
checkbox input "true"
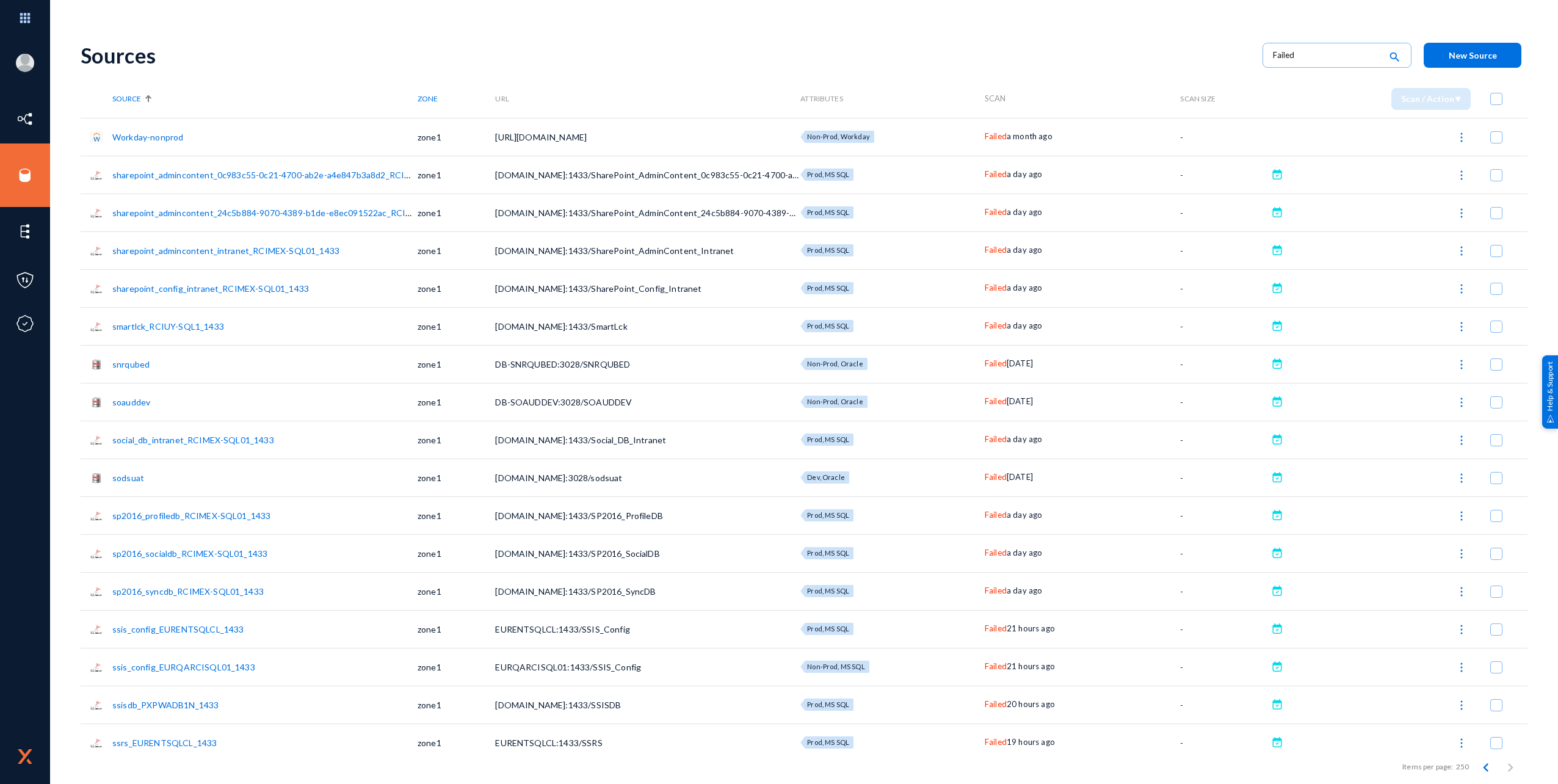
checkbox input "true"
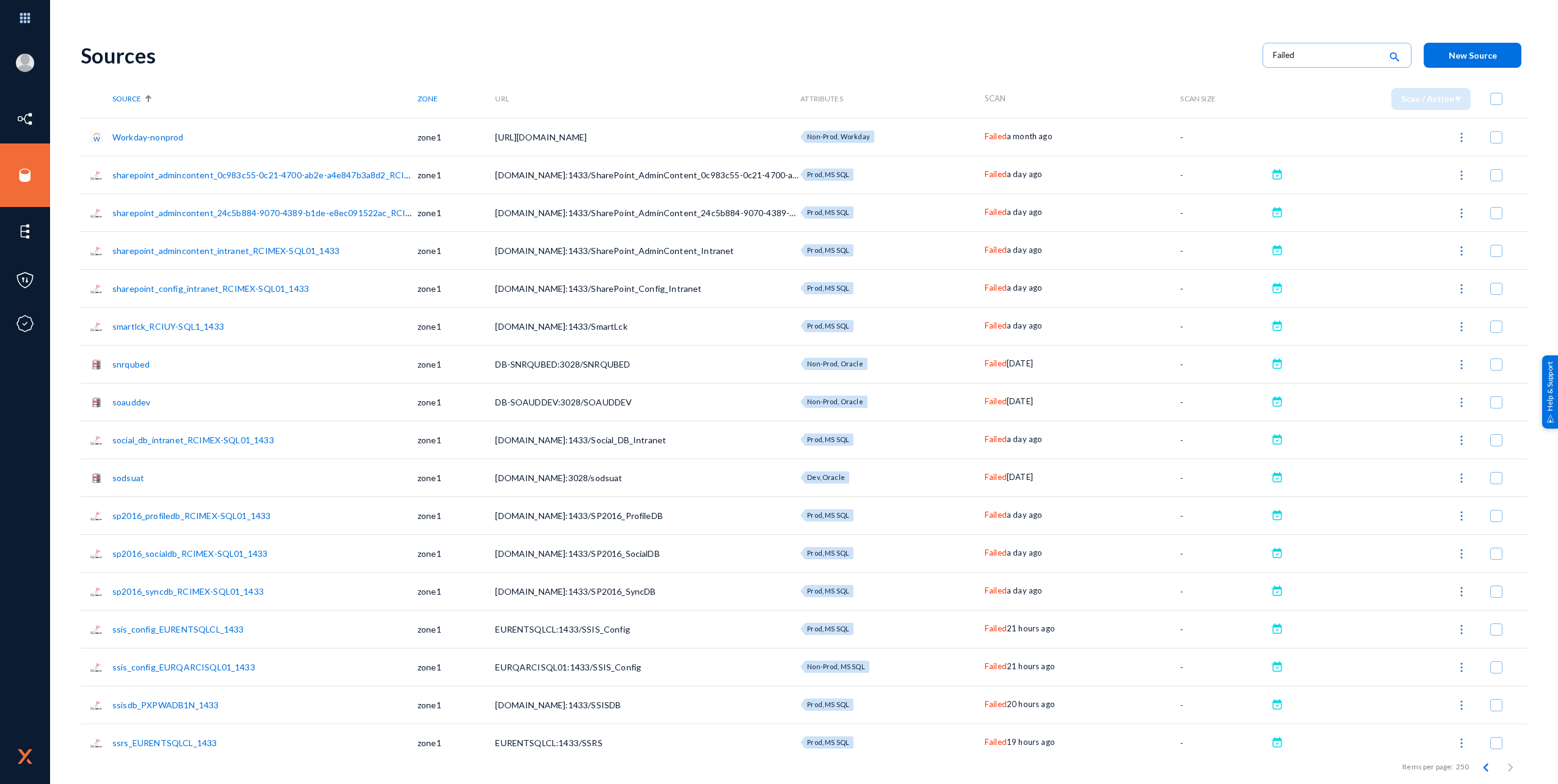
checkbox input "true"
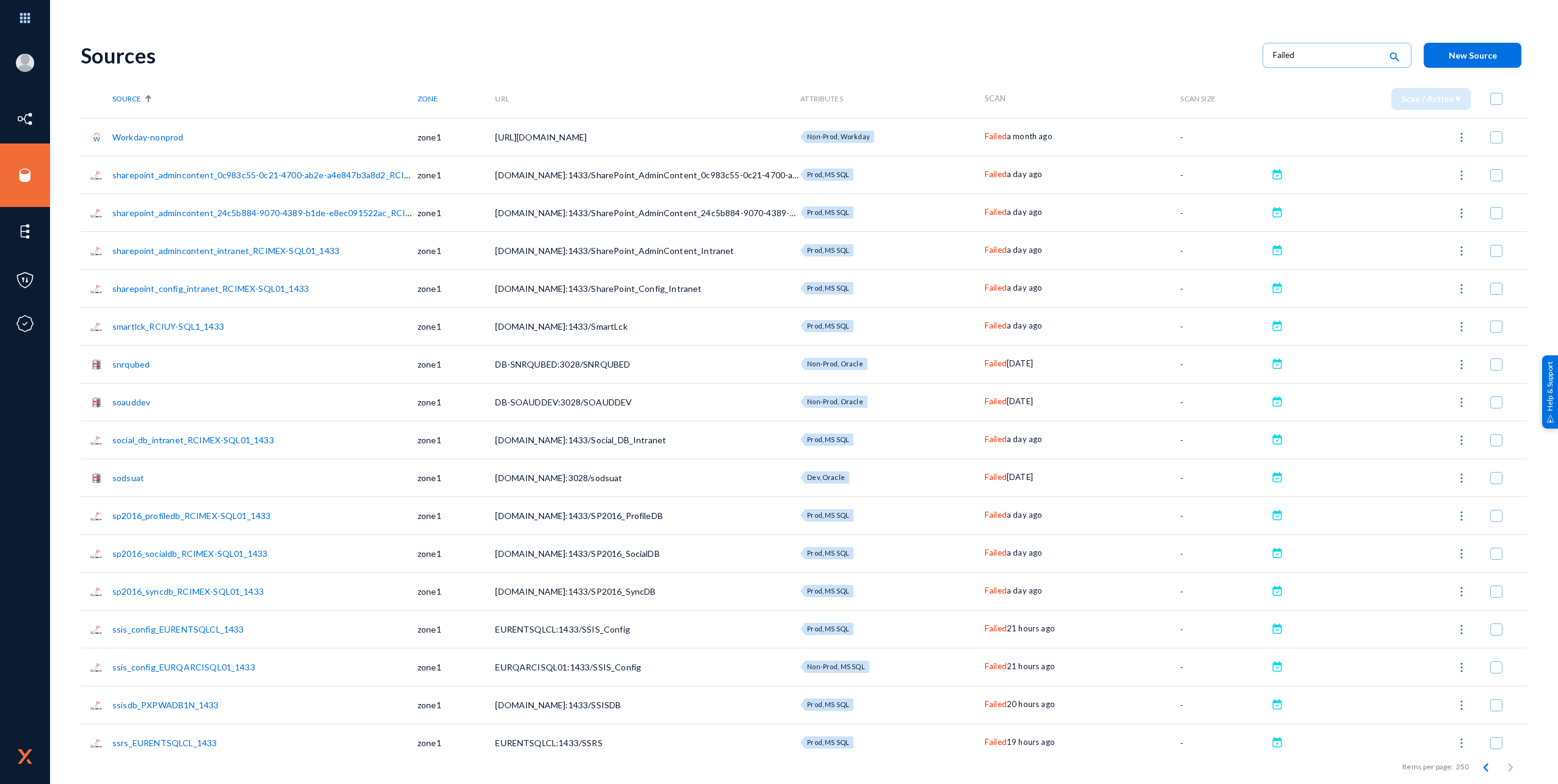
checkbox input "true"
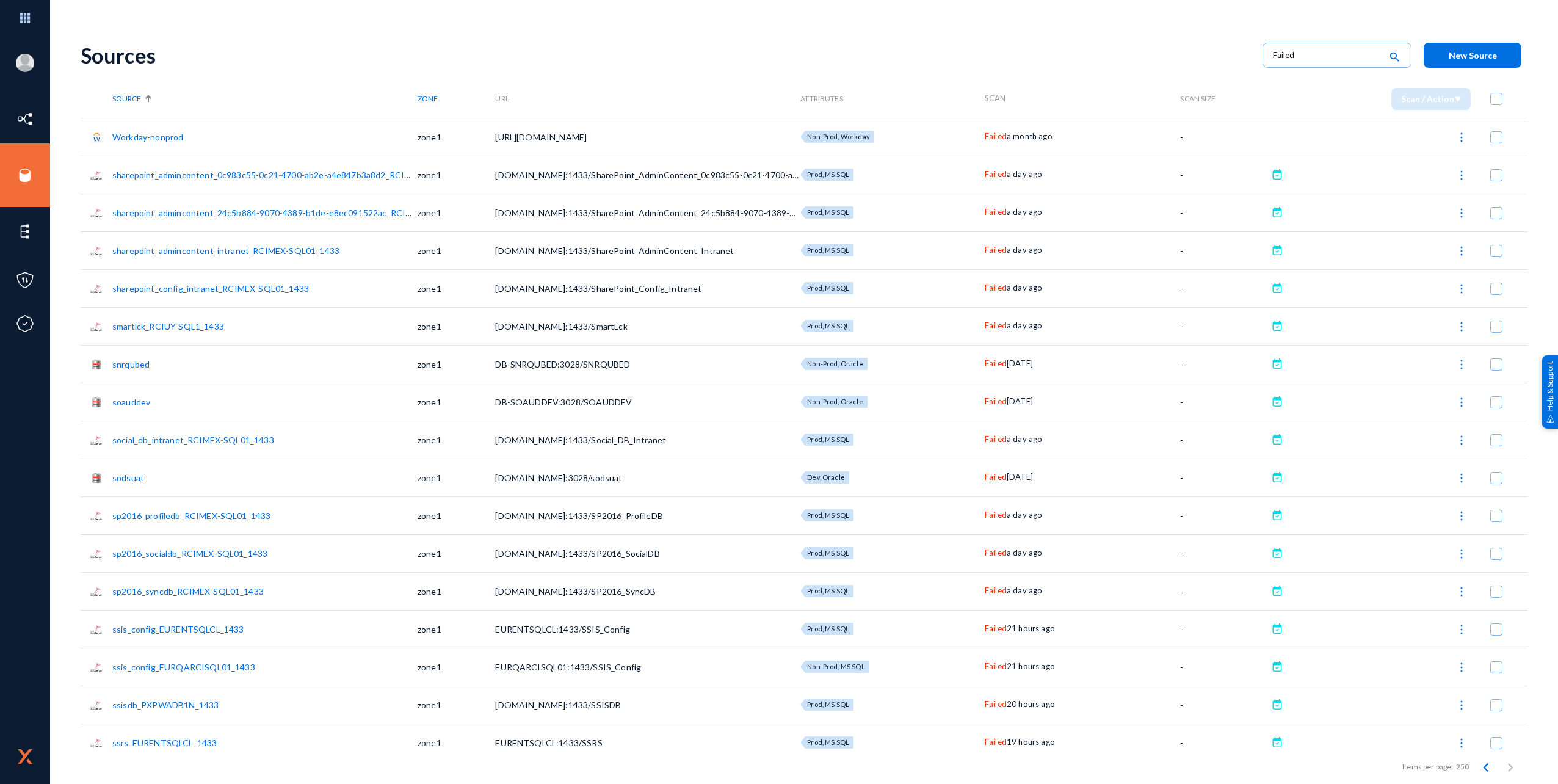
checkbox input "true"
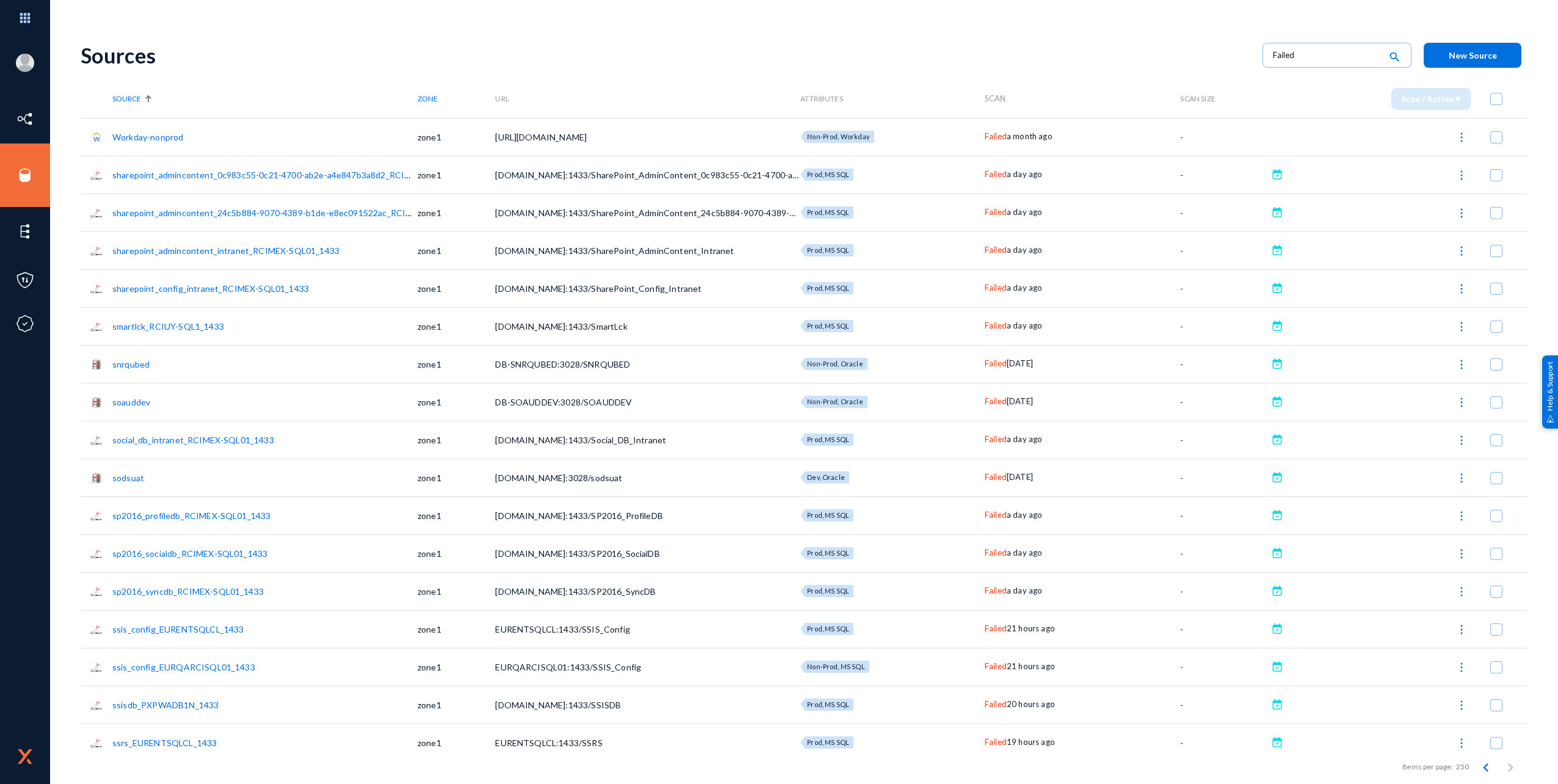
checkbox input "true"
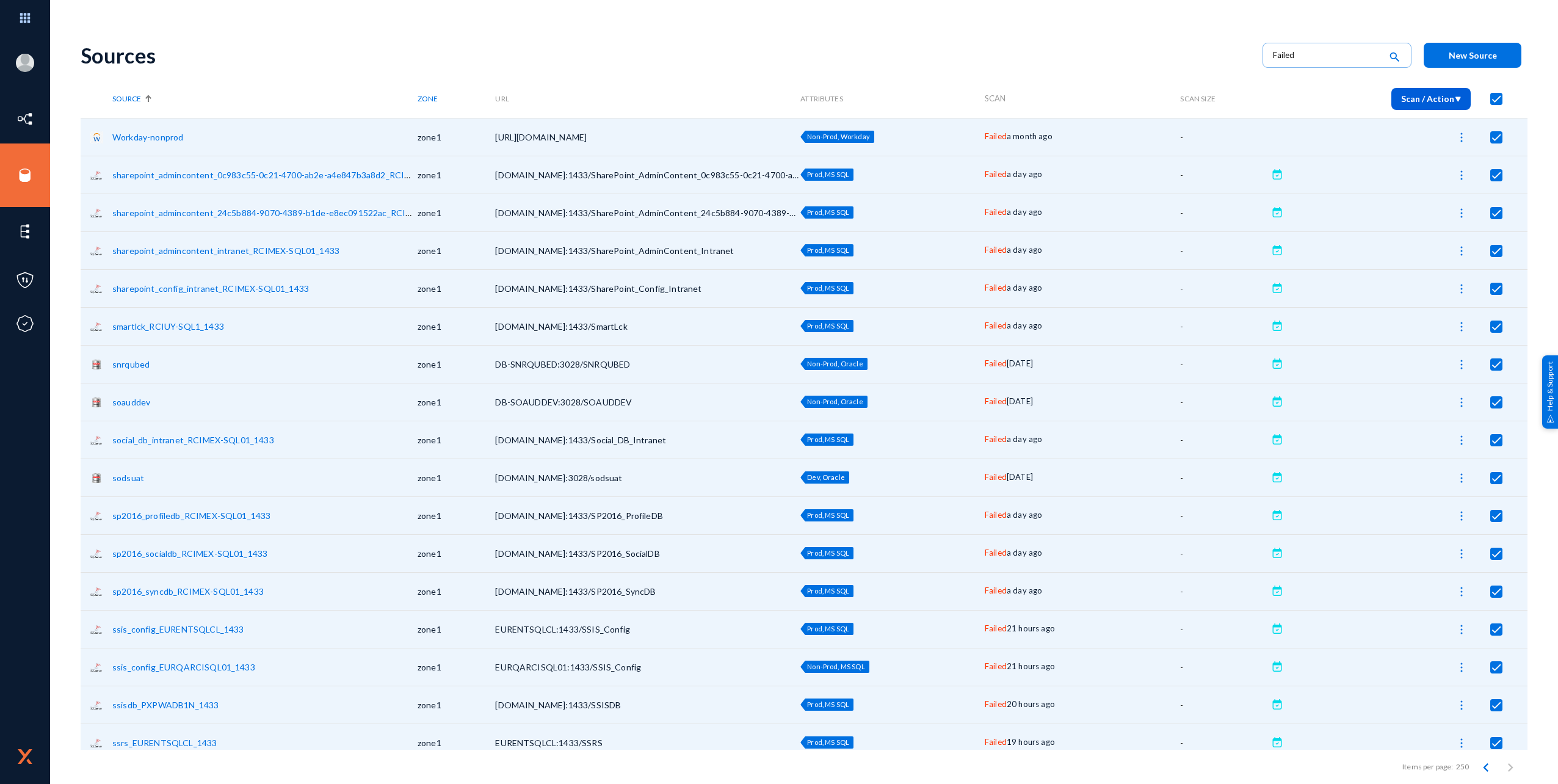
click at [1436, 98] on span "Scan / Action" at bounding box center [1431, 98] width 60 height 10
click at [1072, 51] on div at bounding box center [779, 392] width 1558 height 784
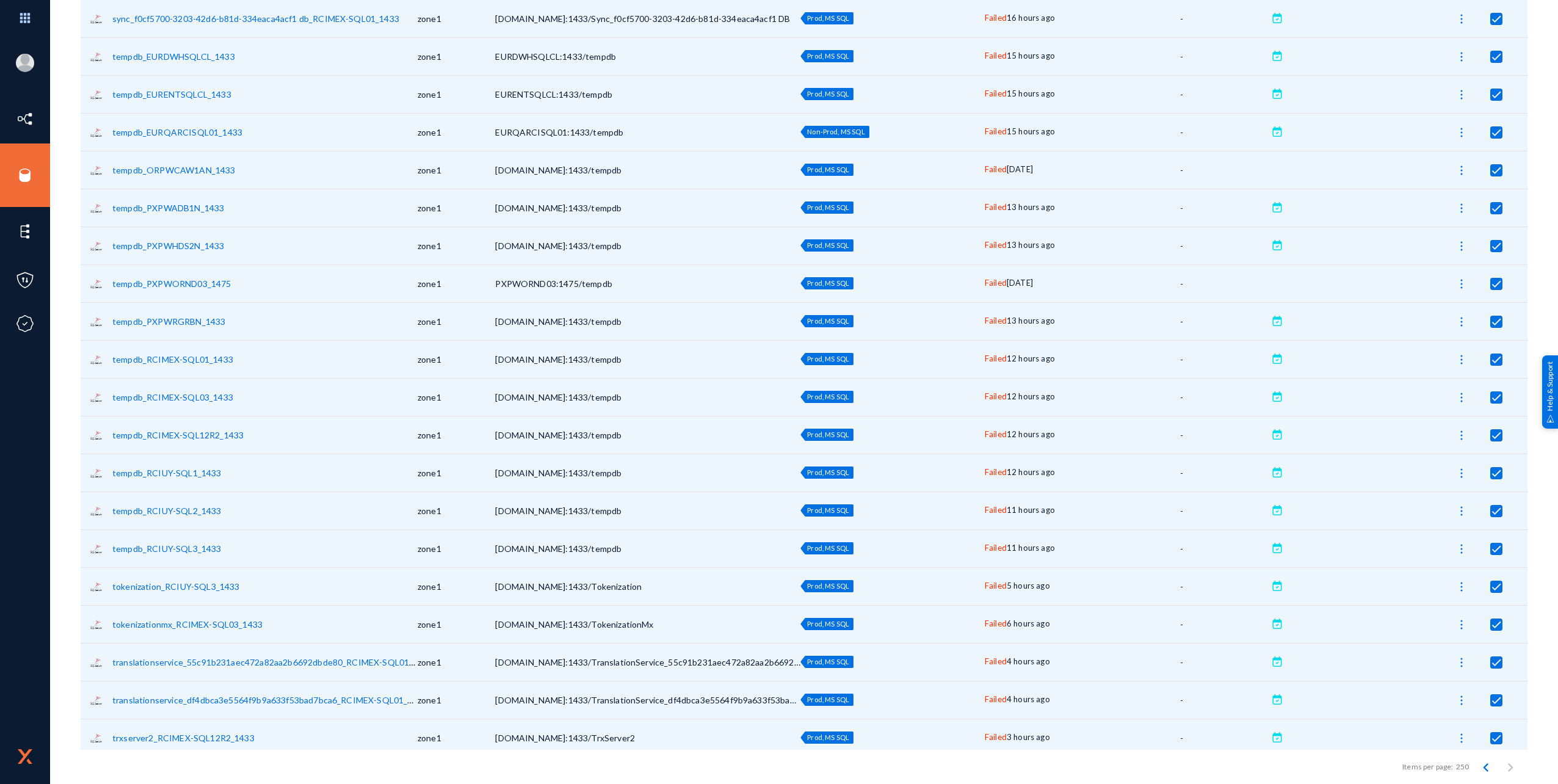
scroll to position [1160, 0]
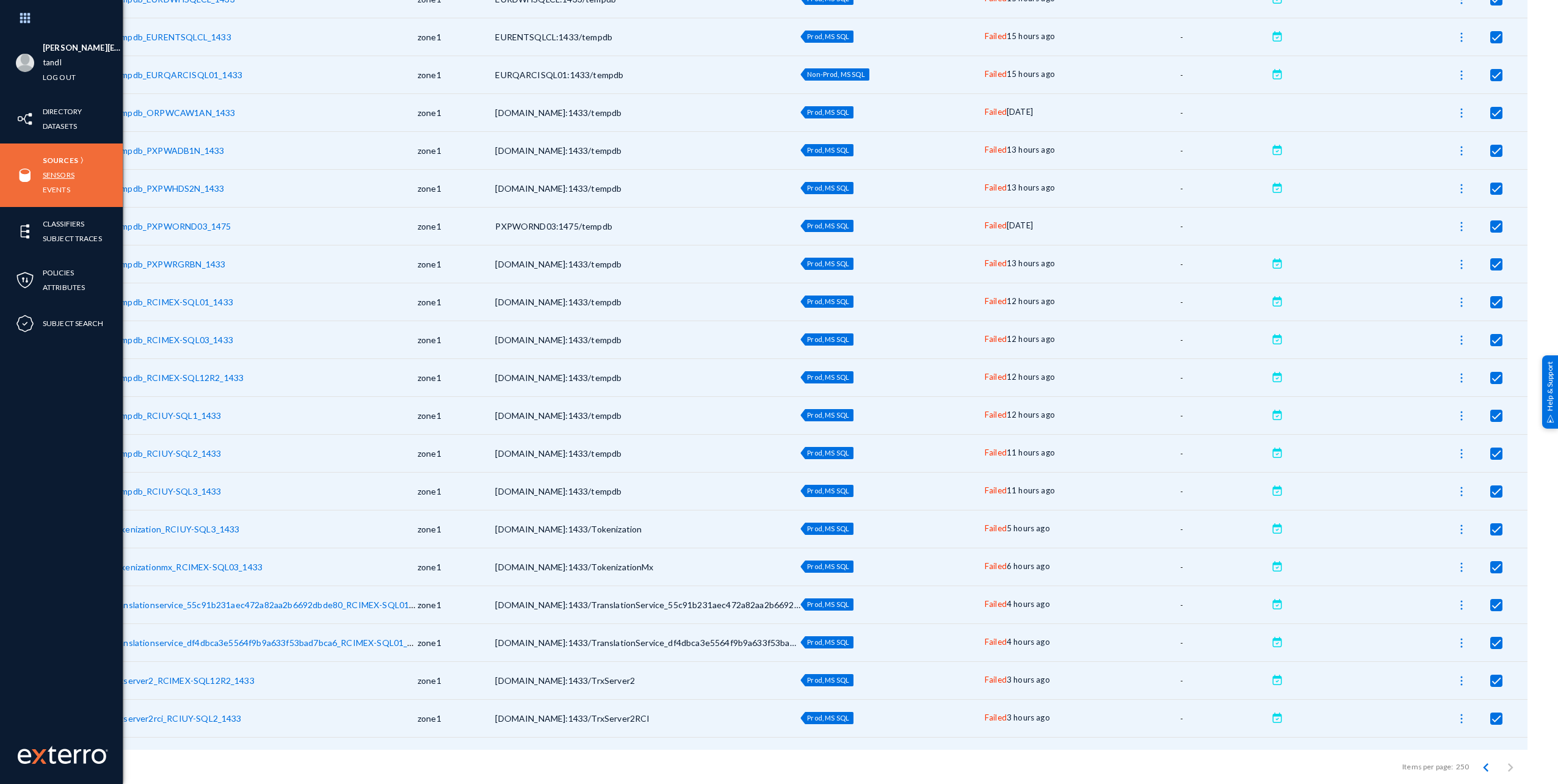
click at [59, 178] on link "Sensors" at bounding box center [58, 175] width 31 height 14
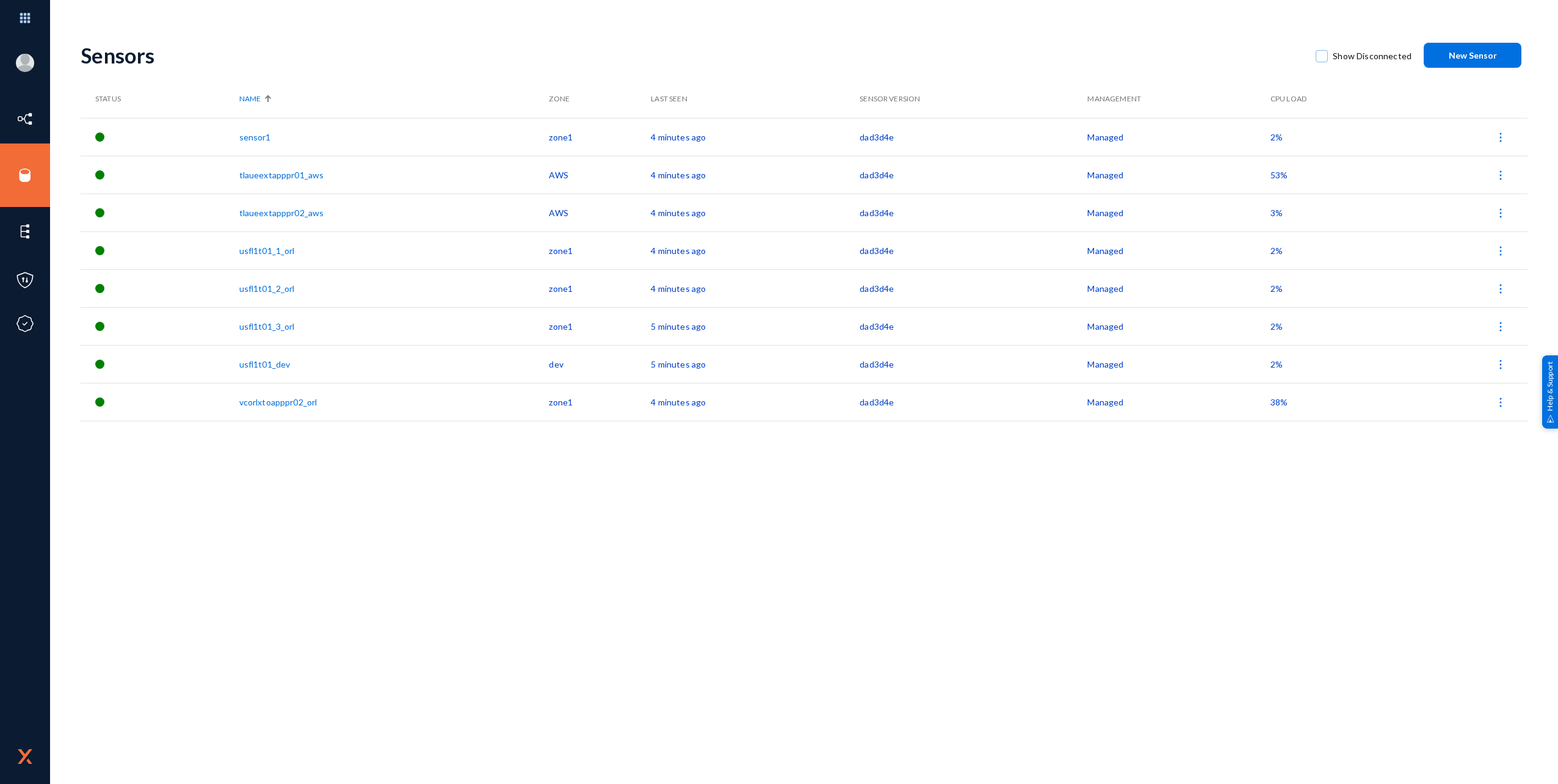
click at [633, 652] on div "Sensors Show Disconnected New Sensor Status Name Zone Last Seen Sensor Version …" at bounding box center [804, 407] width 1447 height 753
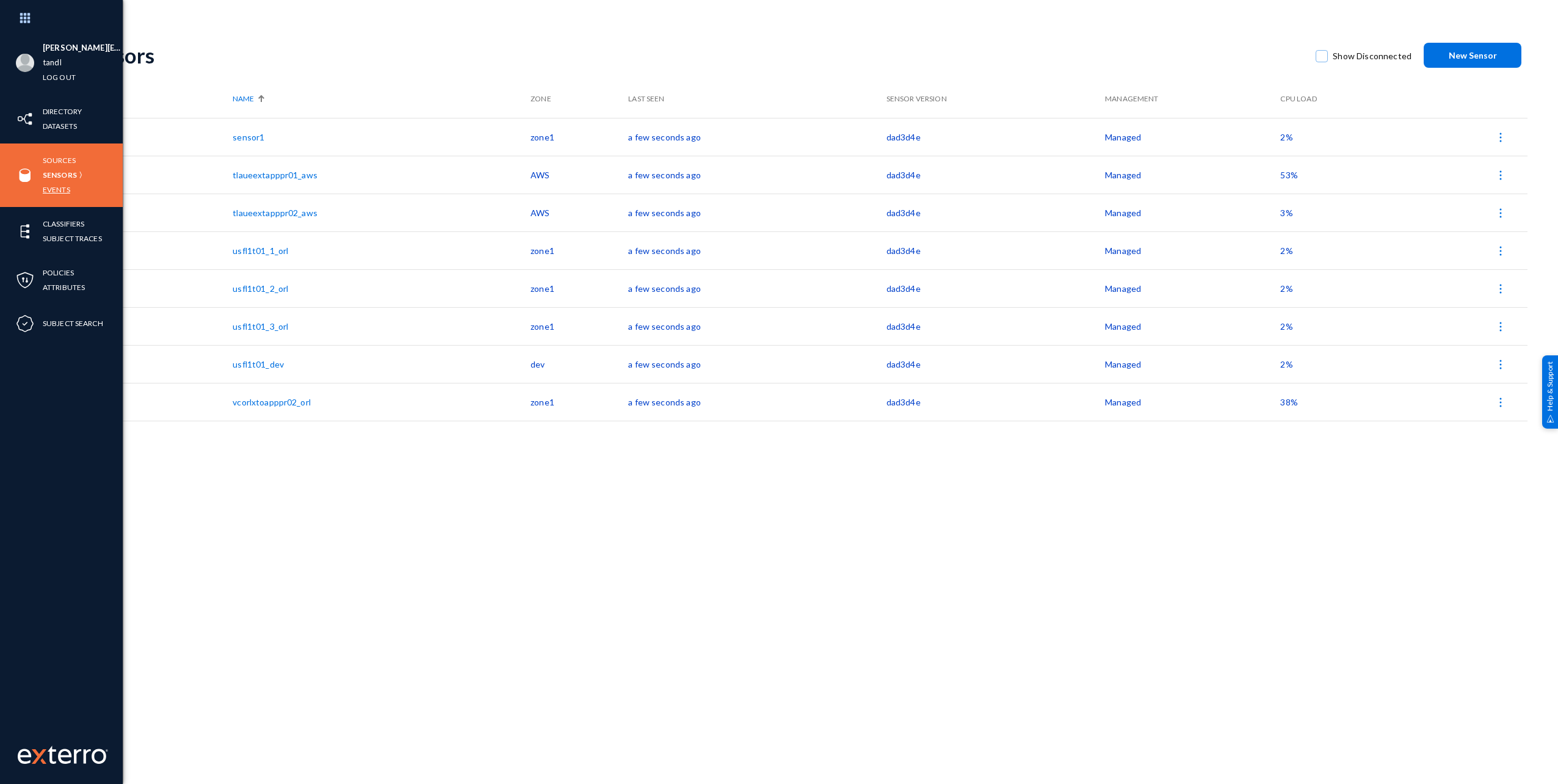
click at [57, 191] on link "Events" at bounding box center [56, 190] width 27 height 14
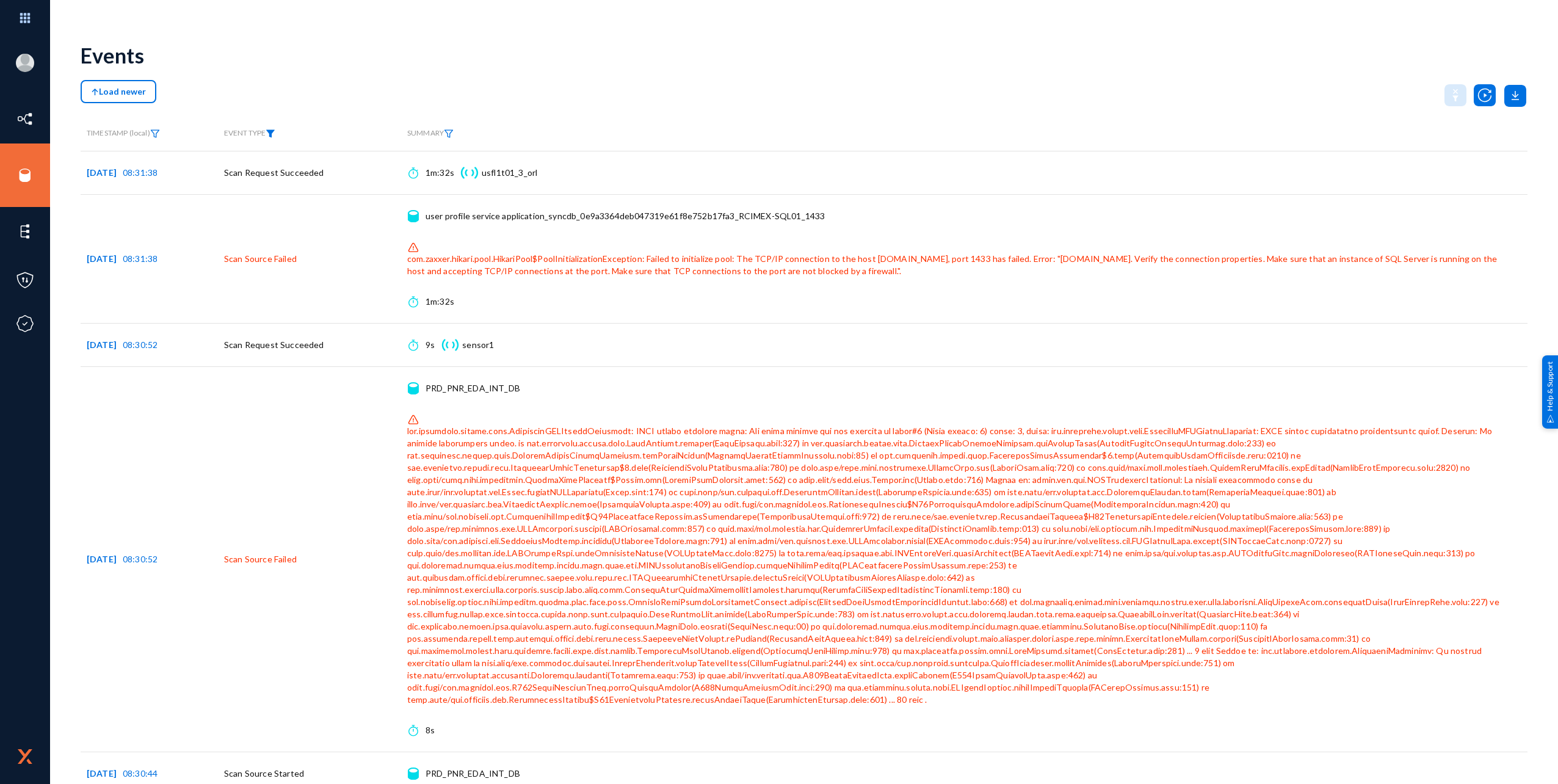
click at [275, 133] on img at bounding box center [270, 133] width 9 height 9
click at [273, 187] on div "Types" at bounding box center [289, 172] width 110 height 30
click at [268, 176] on span "Sensor Started" at bounding box center [312, 172] width 139 height 22
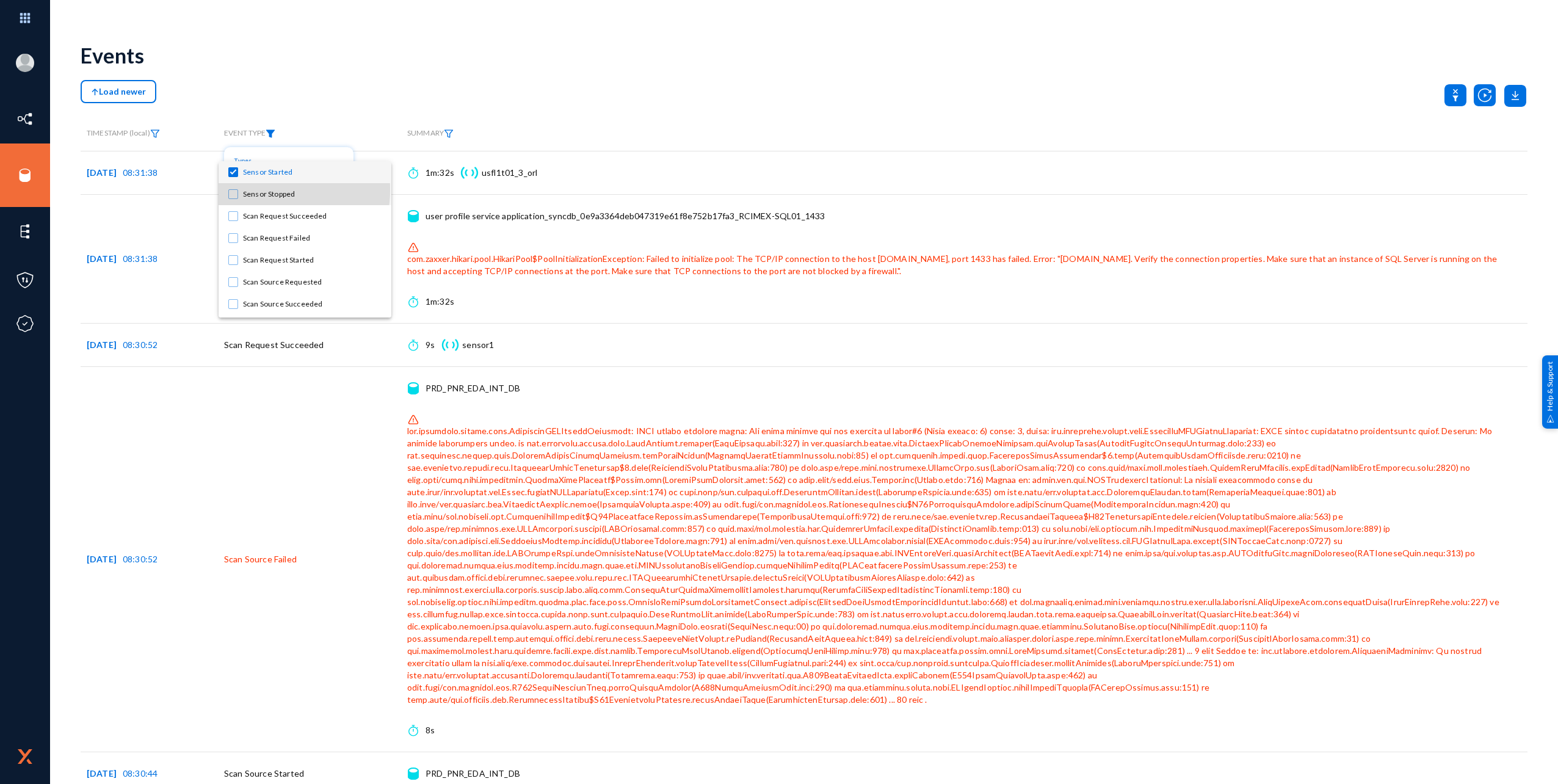
click at [262, 190] on span "Sensor Stopped" at bounding box center [312, 194] width 139 height 22
click at [305, 111] on div at bounding box center [779, 392] width 1558 height 784
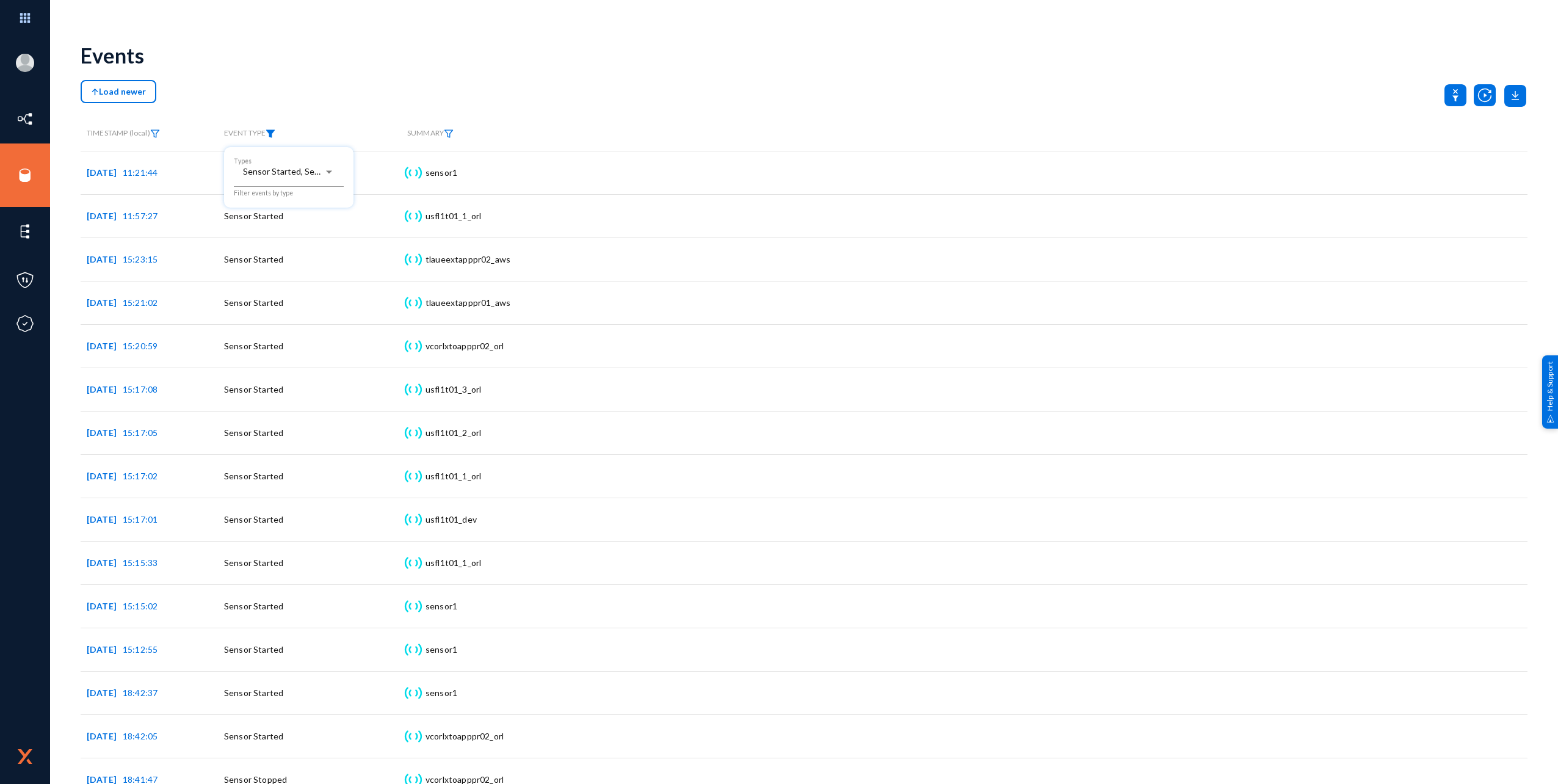
click at [608, 67] on div at bounding box center [779, 392] width 1558 height 784
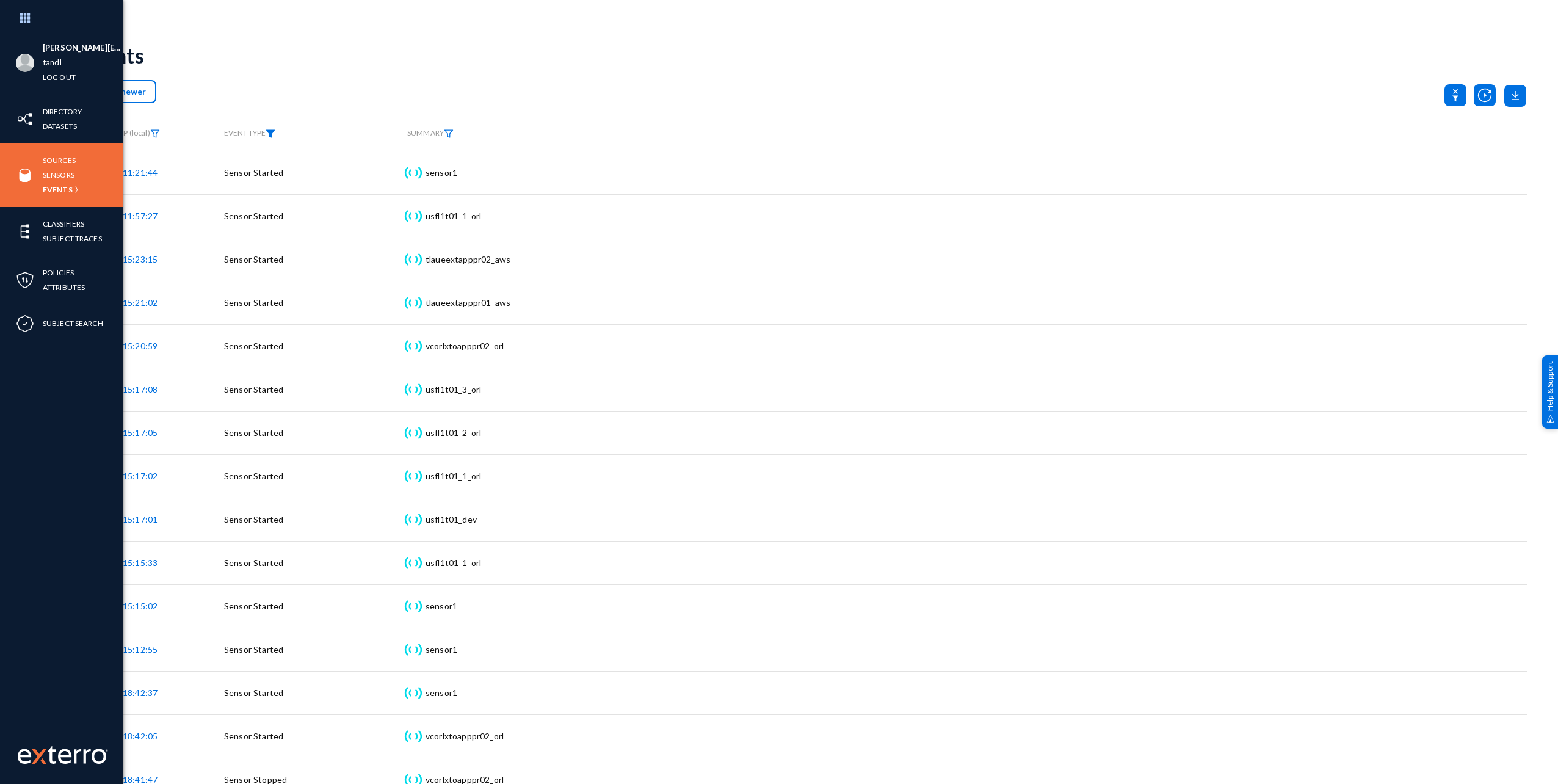
click at [63, 161] on link "Sources" at bounding box center [59, 160] width 33 height 14
